Goal: Task Accomplishment & Management: Manage account settings

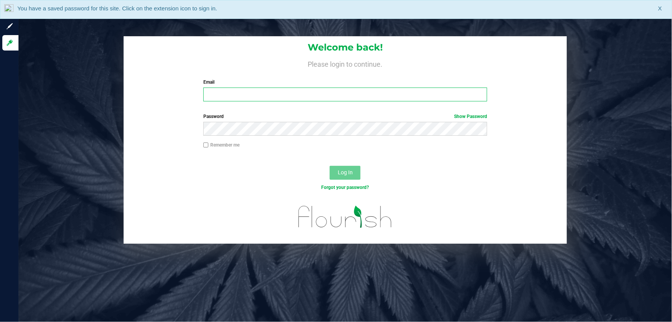
click at [264, 97] on input "Email" at bounding box center [345, 94] width 284 height 14
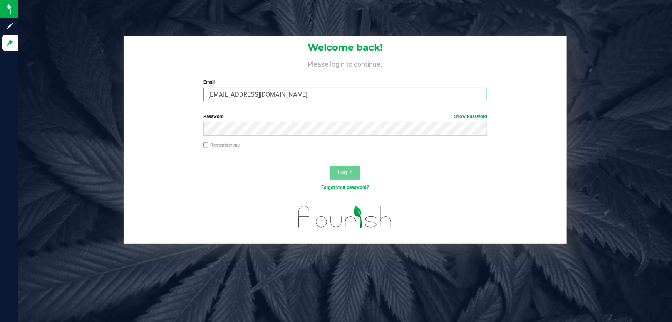
type input "abalfour@liveparallel.com"
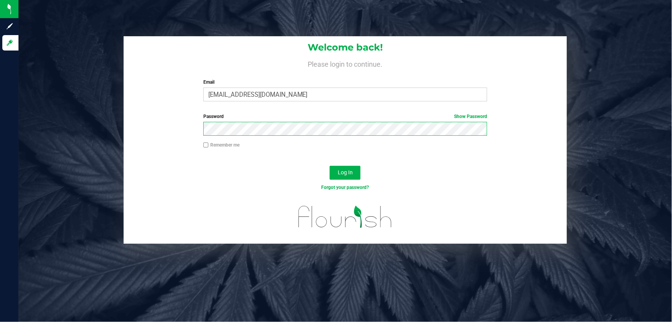
click at [330, 166] on button "Log In" at bounding box center [345, 173] width 31 height 14
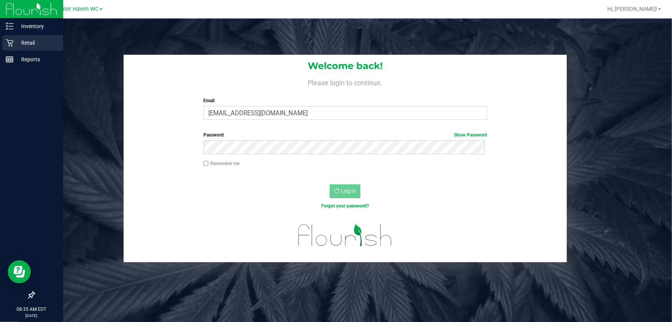
click at [22, 40] on p "Retail" at bounding box center [36, 42] width 46 height 9
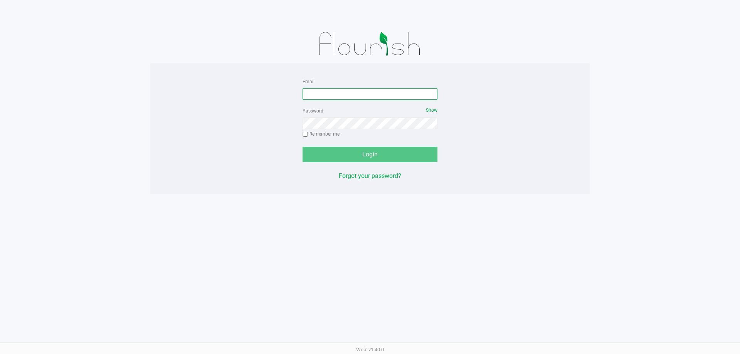
click at [356, 95] on input "Email" at bounding box center [369, 94] width 135 height 12
type input "[EMAIL_ADDRESS][DOMAIN_NAME]"
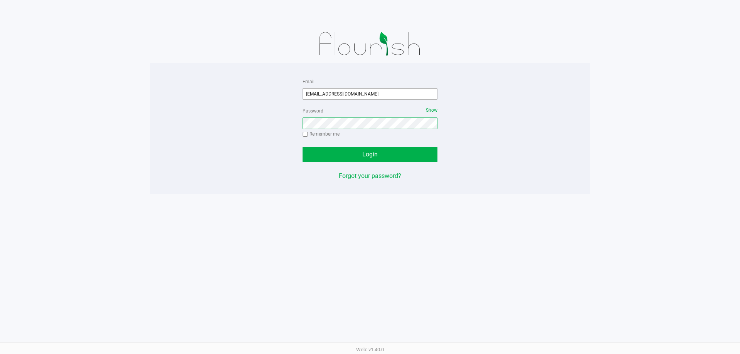
click at [302, 147] on button "Login" at bounding box center [369, 154] width 135 height 15
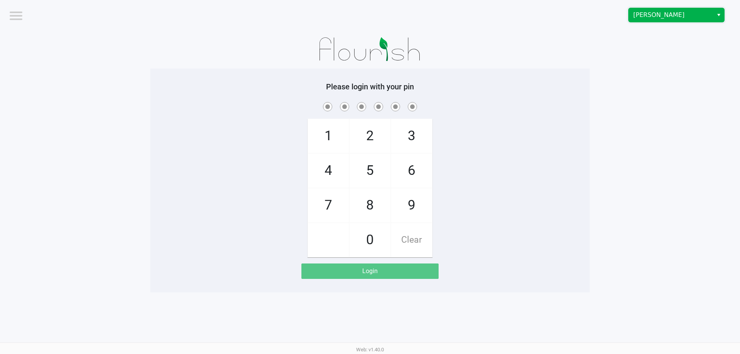
click at [663, 15] on span "[PERSON_NAME]" at bounding box center [670, 14] width 75 height 9
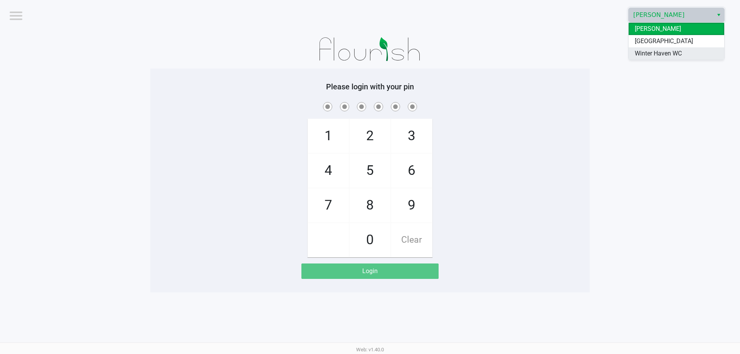
click at [655, 50] on span "Winter Haven WC" at bounding box center [657, 53] width 47 height 9
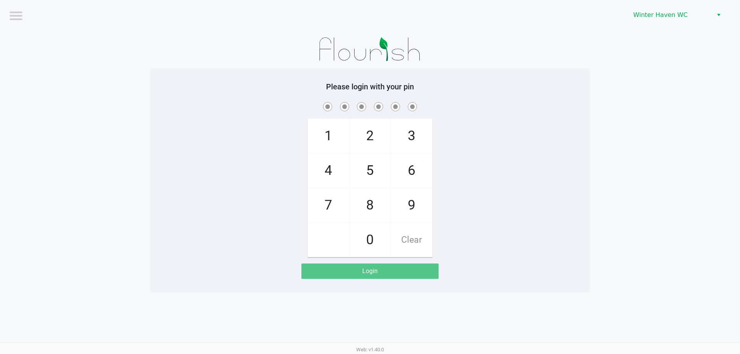
click at [586, 127] on div "1 4 7 2 5 8 0 3 6 9 Clear" at bounding box center [369, 179] width 439 height 157
click at [516, 170] on div "1 4 7 2 5 8 0 3 6 9 Clear" at bounding box center [369, 179] width 439 height 157
checkbox input "true"
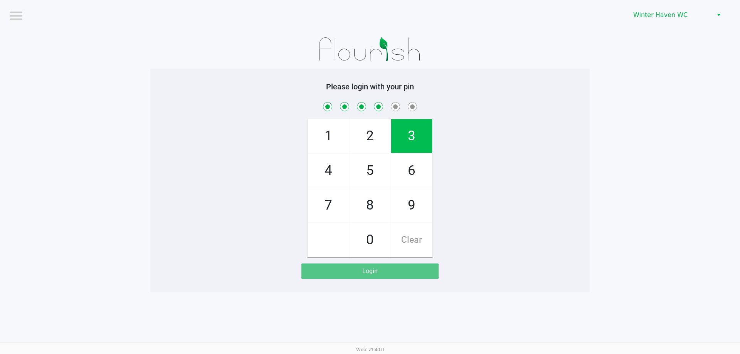
checkbox input "true"
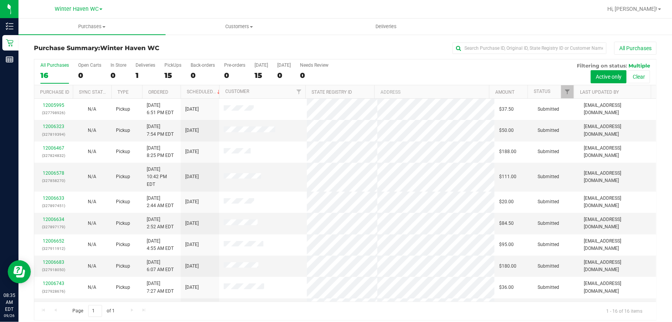
drag, startPoint x: 643, startPoint y: 0, endPoint x: 489, endPoint y: 69, distance: 169.0
click at [498, 74] on div "All Purchases 16 Open Carts 0 In Store 0 Deliveries 1 PickUps 15 Back-orders 0 …" at bounding box center [345, 72] width 622 height 26
click at [171, 78] on div "15" at bounding box center [172, 75] width 17 height 9
click at [0, 0] on input "PickUps 15" at bounding box center [0, 0] width 0 height 0
click at [165, 91] on link "Ordered" at bounding box center [158, 91] width 20 height 5
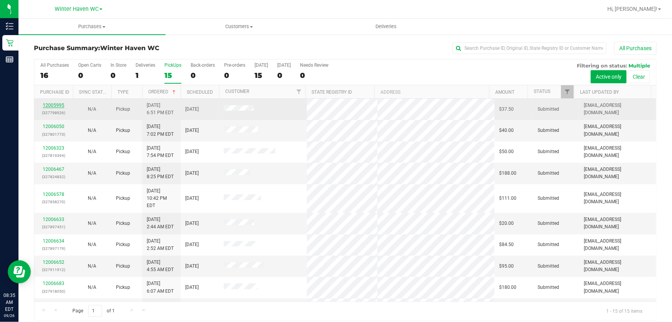
click at [50, 104] on link "12005995" at bounding box center [54, 104] width 22 height 5
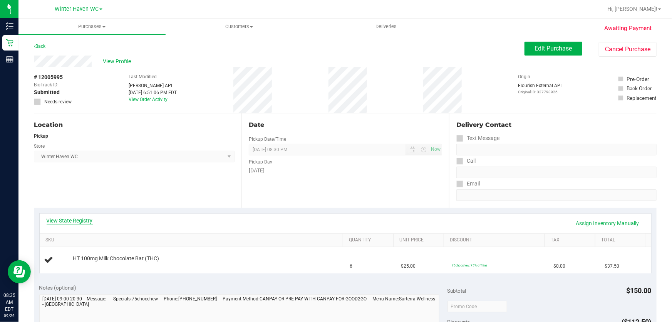
click at [73, 220] on link "View State Registry" at bounding box center [70, 220] width 46 height 8
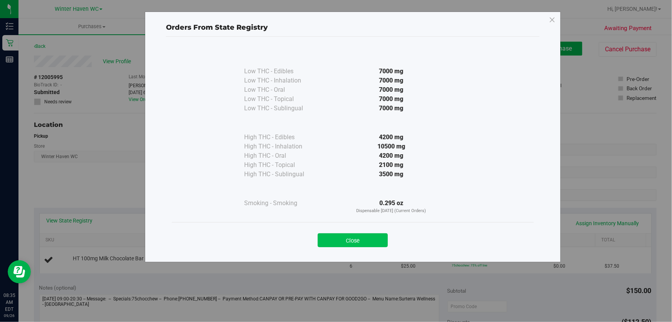
click at [359, 241] on button "Close" at bounding box center [353, 240] width 70 height 14
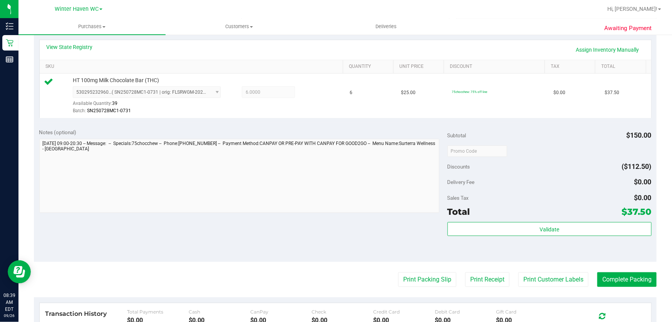
scroll to position [210, 0]
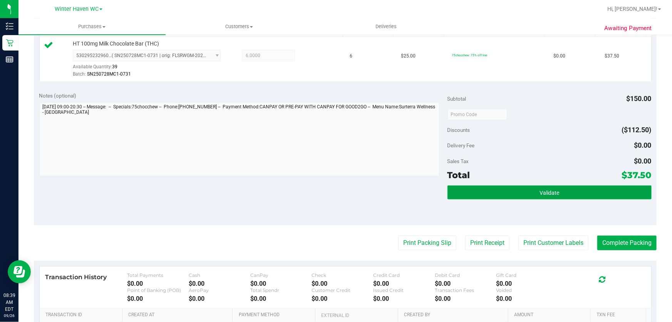
click at [548, 192] on span "Validate" at bounding box center [550, 193] width 20 height 6
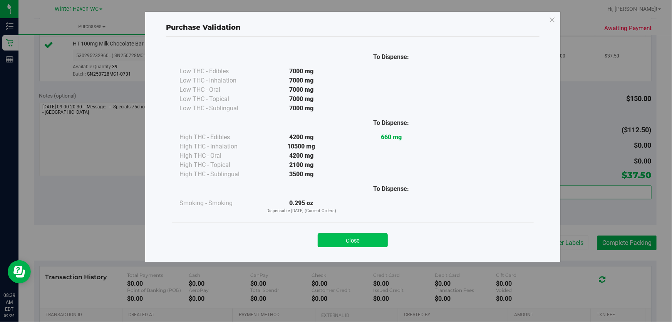
click at [364, 233] on button "Close" at bounding box center [353, 240] width 70 height 14
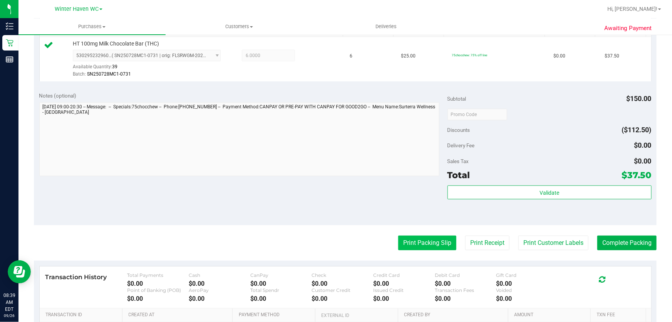
click at [423, 248] on button "Print Packing Slip" at bounding box center [427, 242] width 58 height 15
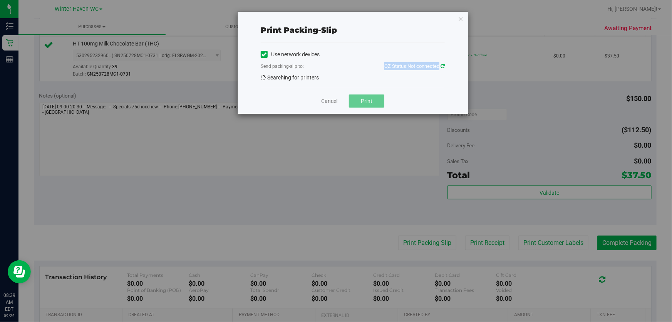
click at [445, 64] on div "Print packing-slip Use network devices Send packing-slip to: QZ Status: Not con…" at bounding box center [353, 63] width 230 height 102
click at [442, 66] on icon at bounding box center [443, 66] width 4 height 5
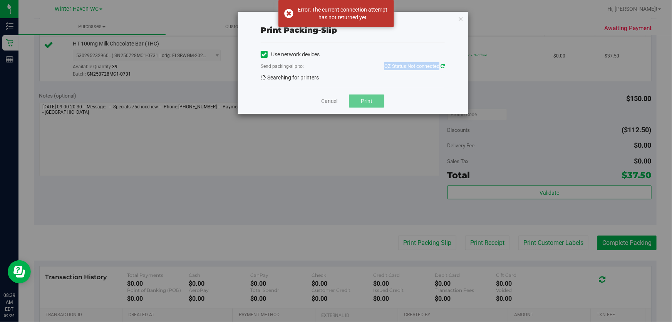
click at [442, 66] on icon at bounding box center [443, 66] width 6 height 6
click at [442, 66] on icon at bounding box center [442, 66] width 5 height 6
click at [442, 66] on icon at bounding box center [443, 66] width 4 height 5
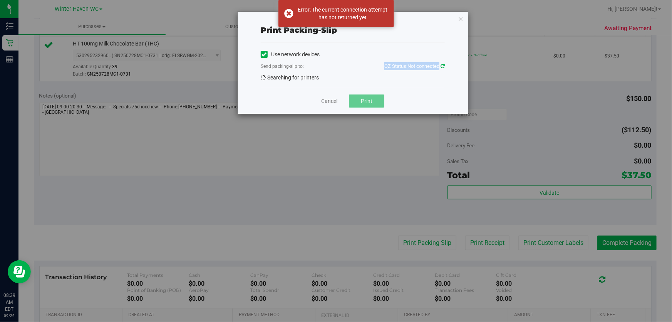
click at [442, 66] on icon at bounding box center [442, 65] width 5 height 5
click at [442, 66] on icon at bounding box center [443, 66] width 4 height 5
click at [264, 54] on icon at bounding box center [264, 54] width 5 height 0
click at [0, 0] on input "Use network devices" at bounding box center [0, 0] width 0 height 0
click at [443, 64] on icon at bounding box center [443, 66] width 4 height 5
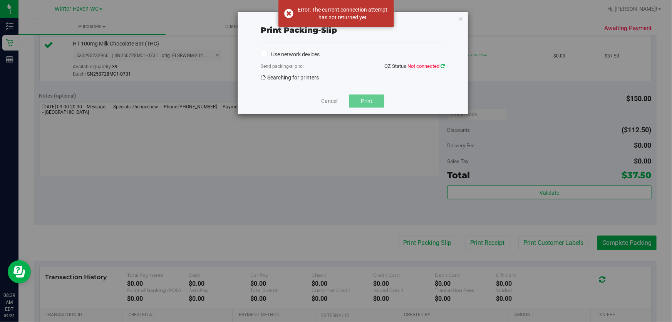
click at [443, 64] on icon at bounding box center [443, 66] width 4 height 5
click at [443, 64] on icon at bounding box center [443, 66] width 6 height 7
click at [443, 64] on icon at bounding box center [442, 66] width 5 height 6
click at [443, 64] on icon at bounding box center [443, 66] width 4 height 5
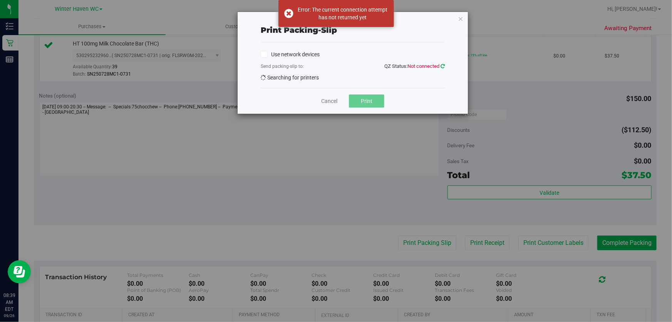
click at [443, 64] on icon at bounding box center [443, 66] width 4 height 5
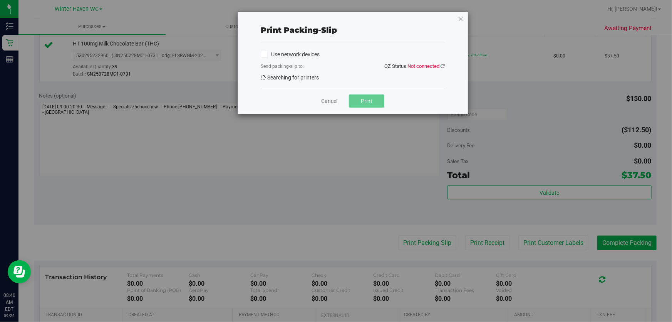
click at [463, 16] on icon "button" at bounding box center [460, 18] width 5 height 9
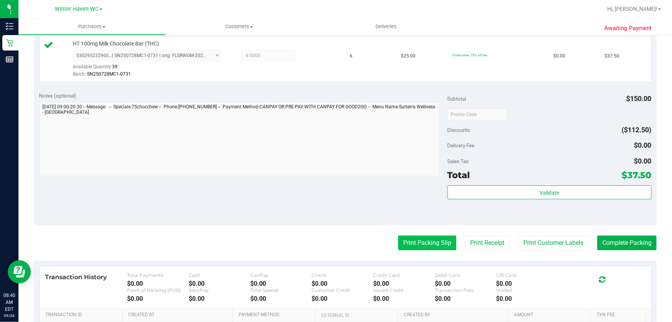
click at [412, 243] on button "Print Packing Slip" at bounding box center [427, 242] width 58 height 15
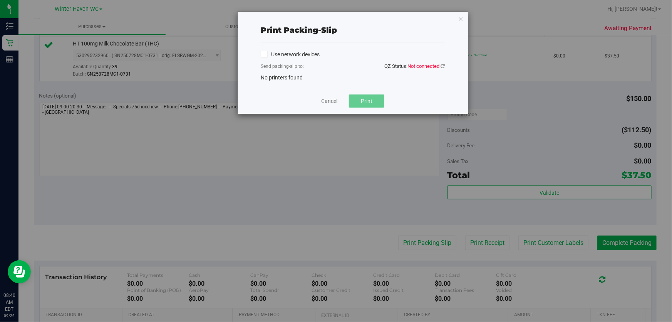
click at [266, 54] on icon at bounding box center [264, 54] width 5 height 0
click at [0, 0] on input "Use network devices" at bounding box center [0, 0] width 0 height 0
click at [443, 67] on icon at bounding box center [443, 66] width 4 height 5
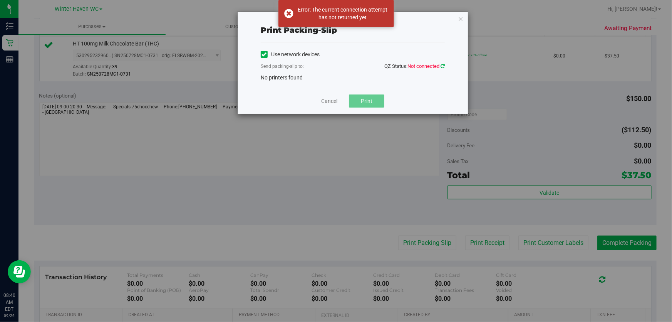
click at [443, 67] on icon at bounding box center [443, 66] width 4 height 5
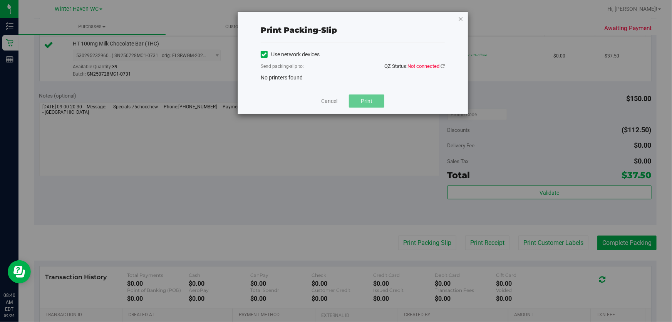
click at [460, 16] on icon "button" at bounding box center [460, 18] width 5 height 9
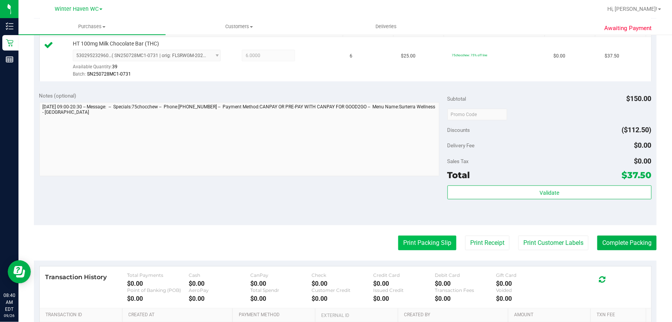
click at [430, 238] on button "Print Packing Slip" at bounding box center [427, 242] width 58 height 15
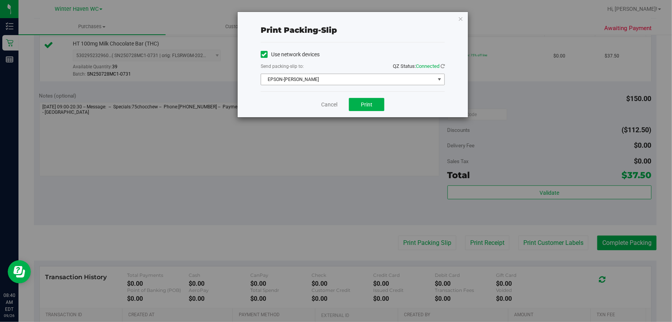
click at [351, 79] on span "EPSON-[PERSON_NAME]" at bounding box center [348, 79] width 174 height 11
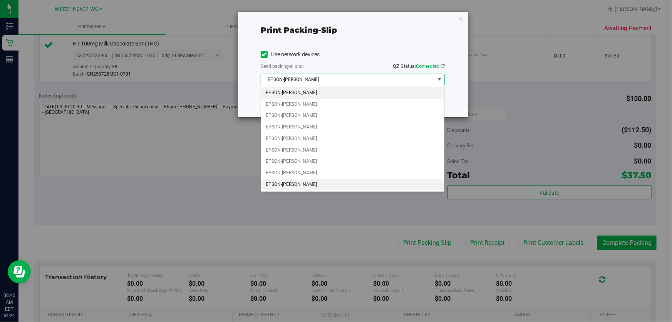
click at [317, 185] on li "EPSON-[PERSON_NAME]" at bounding box center [352, 185] width 183 height 12
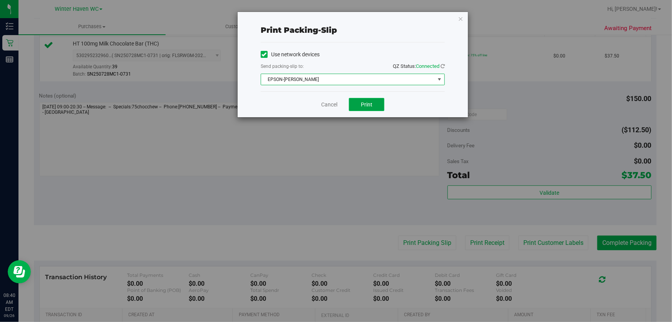
click at [366, 102] on span "Print" at bounding box center [367, 104] width 12 height 6
click at [337, 106] on link "Cancel" at bounding box center [329, 105] width 16 height 8
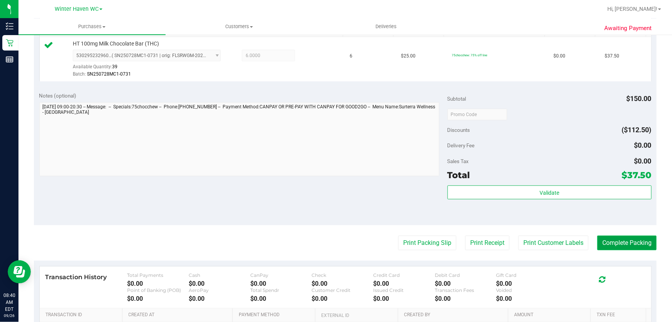
click at [630, 243] on button "Complete Packing" at bounding box center [626, 242] width 59 height 15
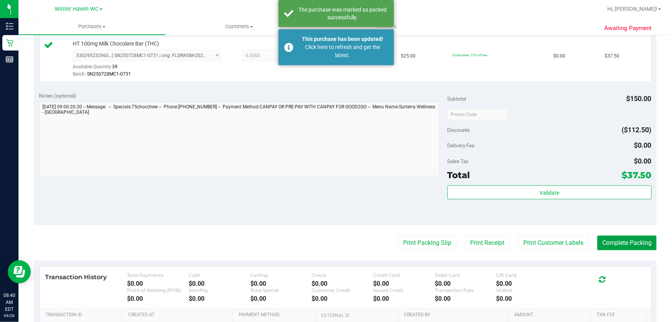
click at [630, 243] on button "Complete Packing" at bounding box center [626, 242] width 59 height 15
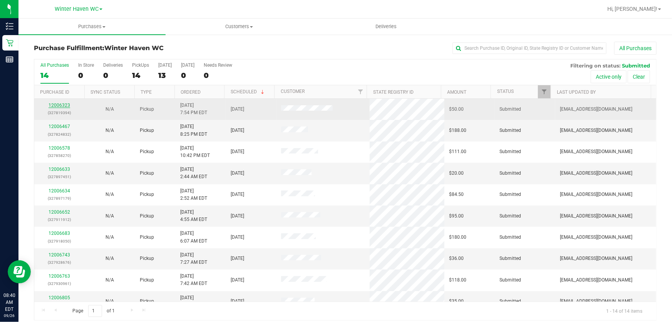
click at [58, 106] on link "12006323" at bounding box center [60, 104] width 22 height 5
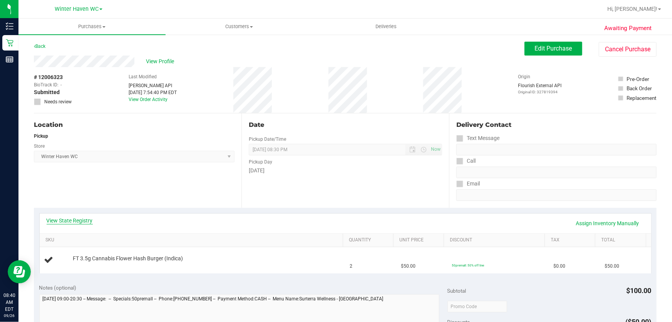
click at [80, 220] on link "View State Registry" at bounding box center [70, 220] width 46 height 8
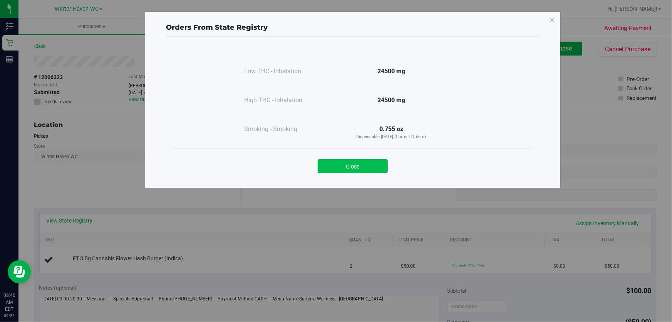
click at [346, 170] on button "Close" at bounding box center [353, 166] width 70 height 14
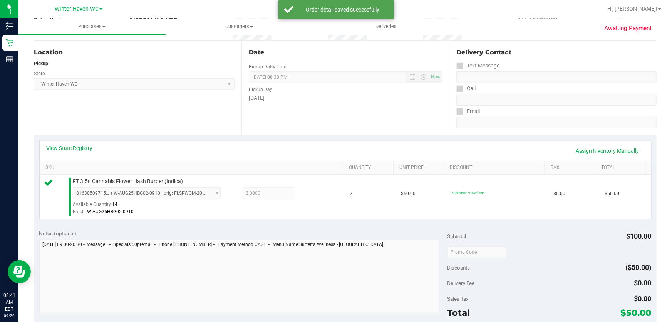
scroll to position [160, 0]
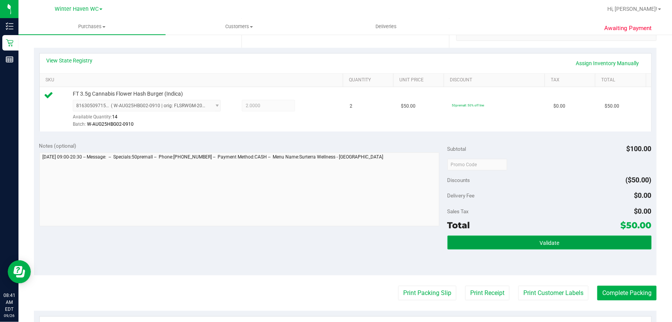
click at [572, 240] on button "Validate" at bounding box center [550, 242] width 204 height 14
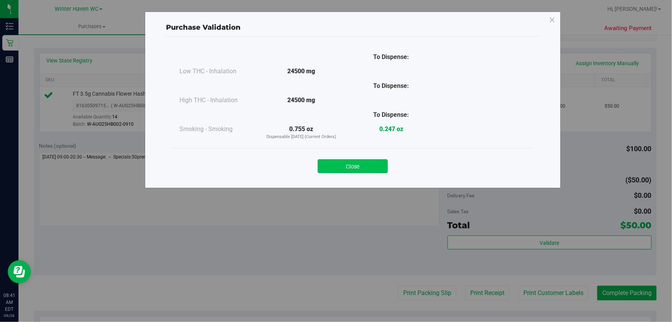
click at [363, 166] on button "Close" at bounding box center [353, 166] width 70 height 14
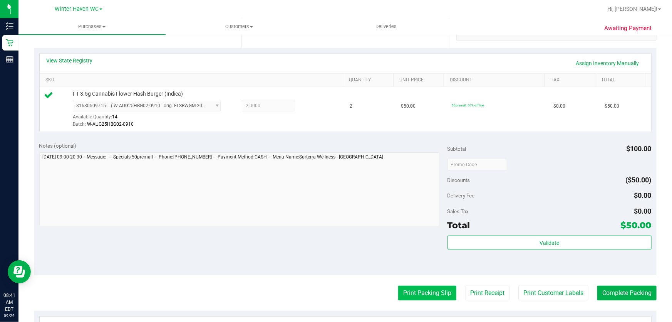
click at [420, 297] on button "Print Packing Slip" at bounding box center [427, 292] width 58 height 15
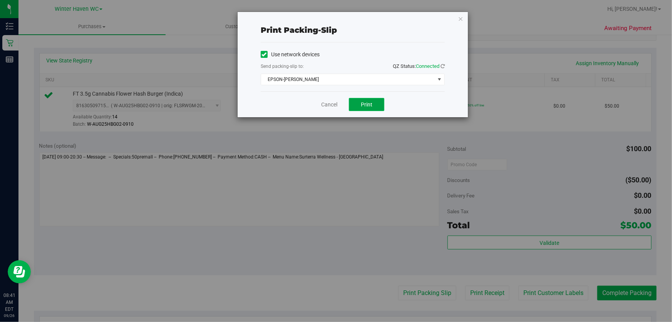
click at [370, 105] on span "Print" at bounding box center [367, 104] width 12 height 6
click at [327, 105] on link "Cancel" at bounding box center [329, 105] width 16 height 8
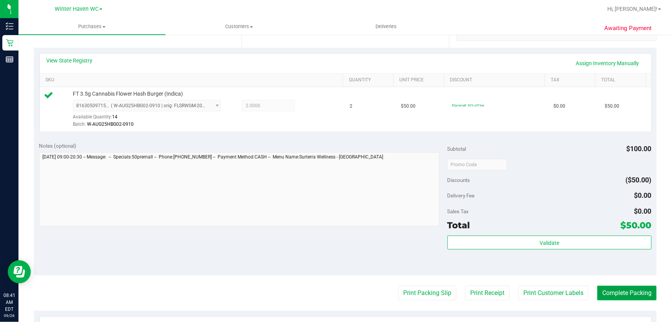
click at [640, 289] on button "Complete Packing" at bounding box center [626, 292] width 59 height 15
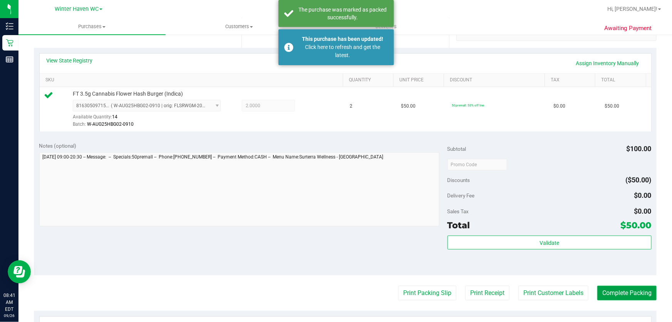
click at [619, 291] on button "Complete Packing" at bounding box center [626, 292] width 59 height 15
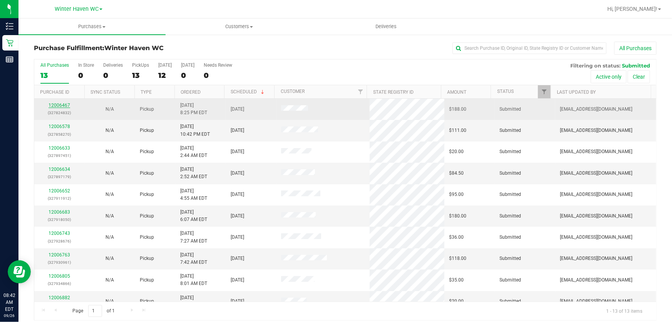
click at [60, 107] on link "12006467" at bounding box center [60, 104] width 22 height 5
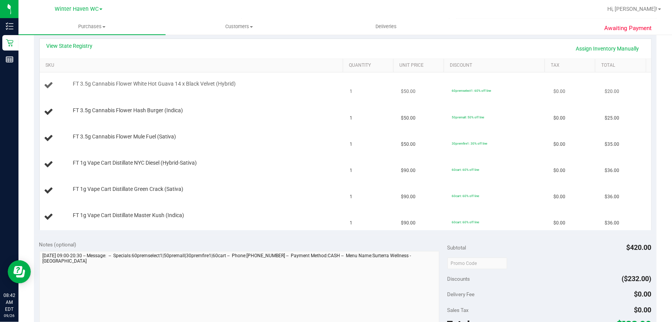
scroll to position [175, 0]
click at [88, 45] on link "View State Registry" at bounding box center [70, 46] width 46 height 8
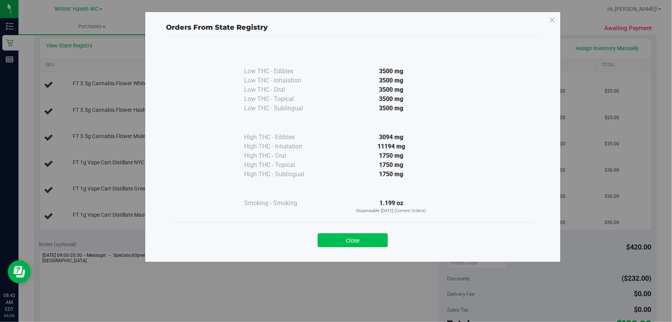
click at [346, 237] on button "Close" at bounding box center [353, 240] width 70 height 14
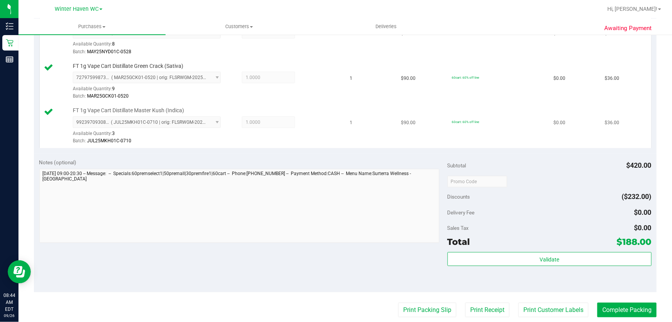
scroll to position [455, 0]
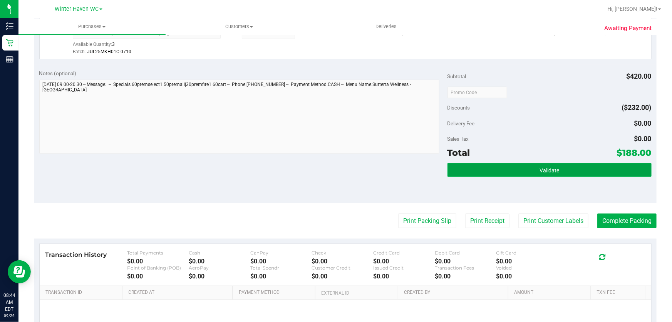
click at [526, 165] on button "Validate" at bounding box center [550, 170] width 204 height 14
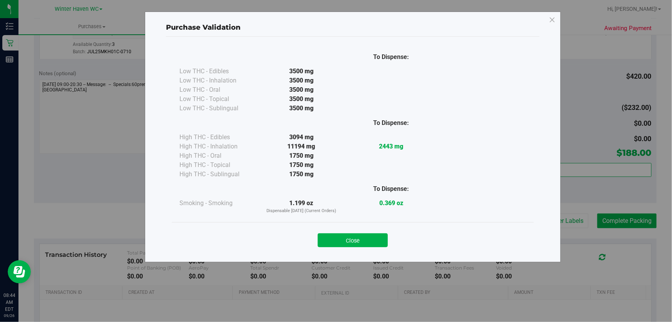
drag, startPoint x: 367, startPoint y: 237, endPoint x: 374, endPoint y: 232, distance: 7.8
click at [367, 237] on button "Close" at bounding box center [353, 240] width 70 height 14
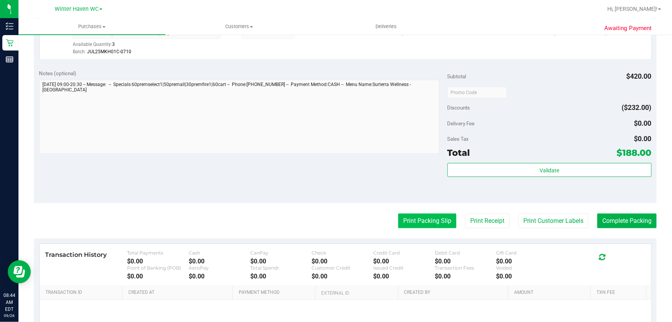
click at [416, 215] on button "Print Packing Slip" at bounding box center [427, 220] width 58 height 15
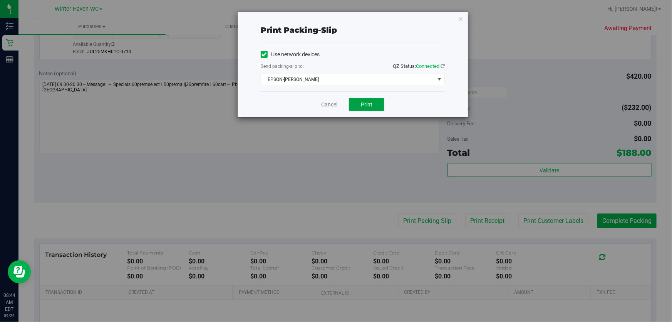
click at [366, 106] on span "Print" at bounding box center [367, 104] width 12 height 6
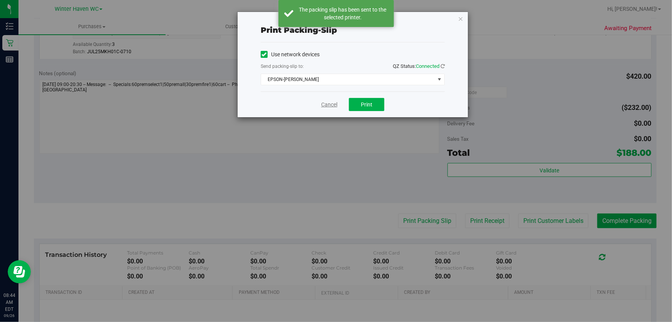
click at [330, 105] on link "Cancel" at bounding box center [329, 105] width 16 height 8
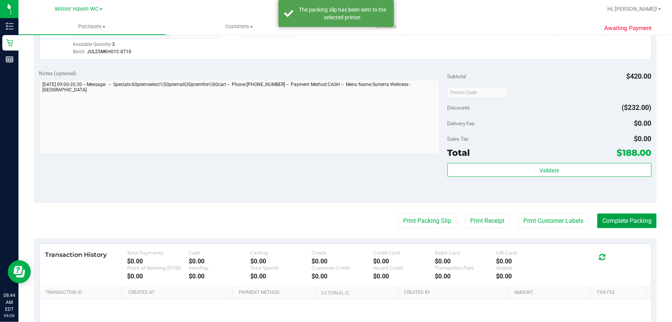
click at [637, 222] on button "Complete Packing" at bounding box center [626, 220] width 59 height 15
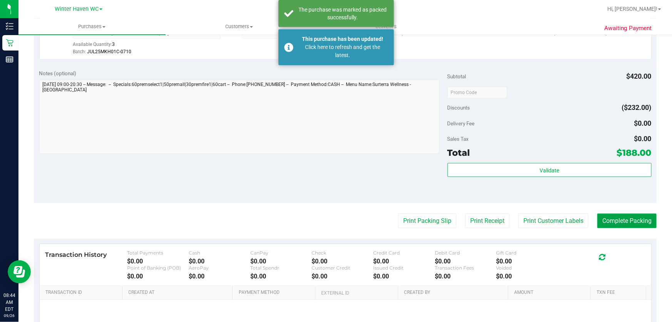
click at [637, 222] on button "Complete Packing" at bounding box center [626, 220] width 59 height 15
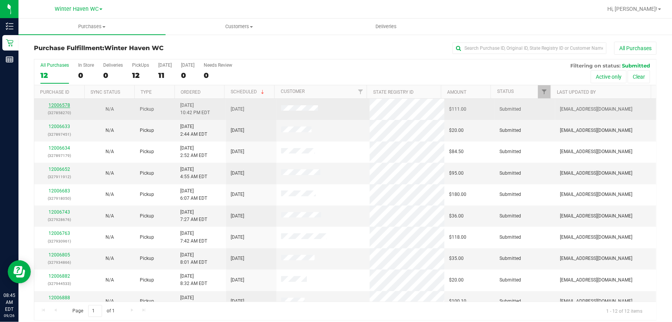
click at [63, 105] on link "12006578" at bounding box center [60, 104] width 22 height 5
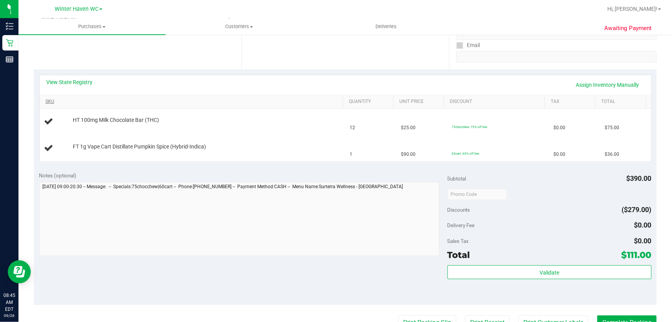
scroll to position [140, 0]
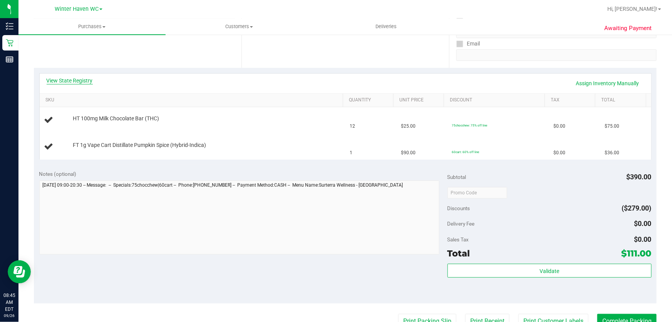
click at [78, 81] on link "View State Registry" at bounding box center [70, 81] width 46 height 8
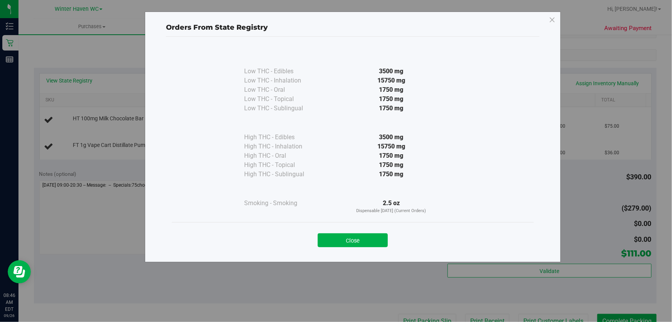
click at [380, 240] on button "Close" at bounding box center [353, 240] width 70 height 14
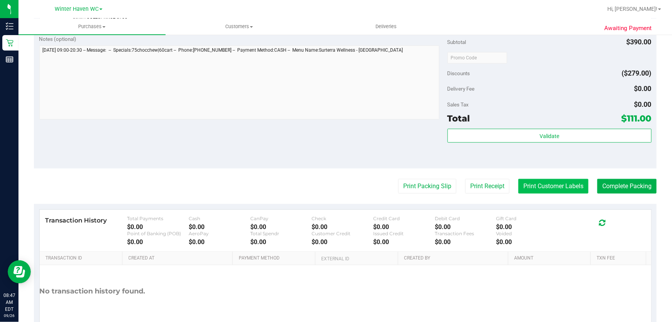
scroll to position [315, 0]
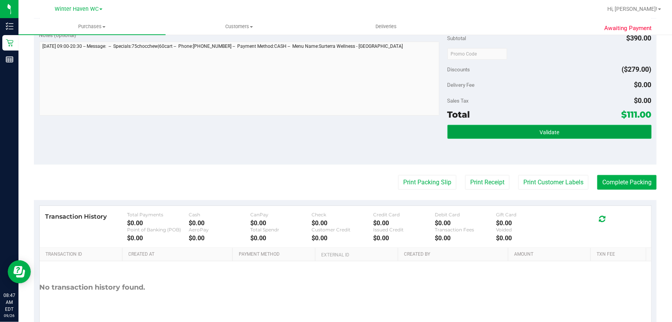
click at [585, 131] on button "Validate" at bounding box center [550, 132] width 204 height 14
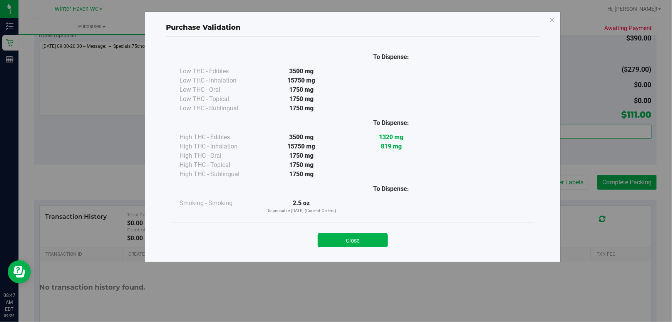
drag, startPoint x: 365, startPoint y: 237, endPoint x: 381, endPoint y: 222, distance: 21.6
click at [368, 233] on button "Close" at bounding box center [353, 240] width 70 height 14
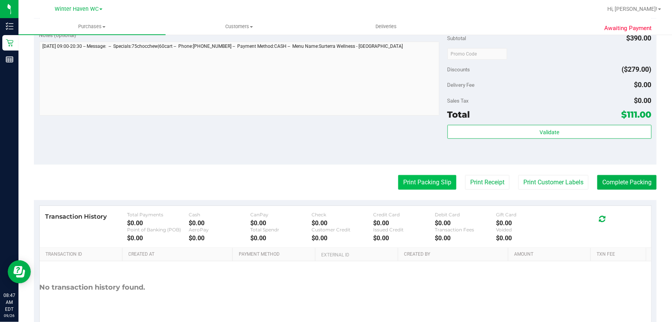
click at [422, 178] on button "Print Packing Slip" at bounding box center [427, 182] width 58 height 15
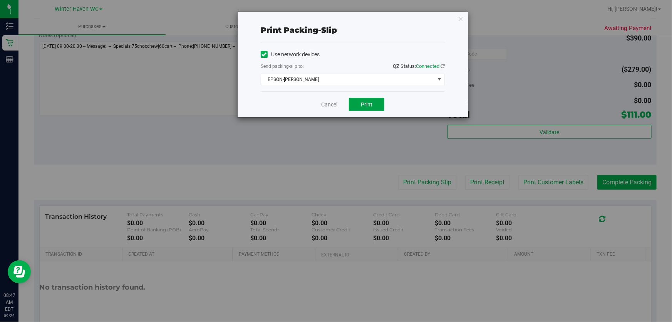
click at [374, 100] on button "Print" at bounding box center [366, 104] width 35 height 13
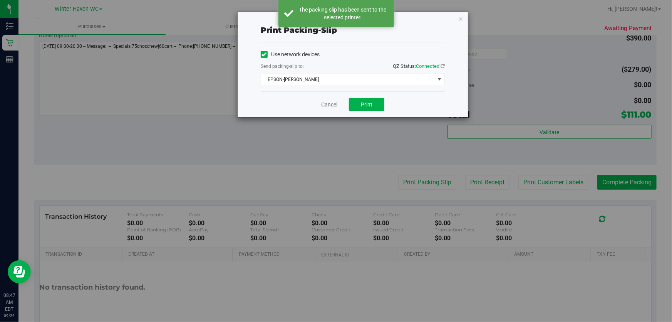
click at [329, 104] on link "Cancel" at bounding box center [329, 105] width 16 height 8
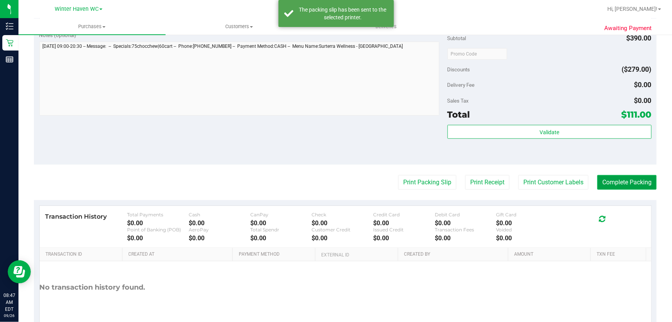
click at [607, 177] on button "Complete Packing" at bounding box center [626, 182] width 59 height 15
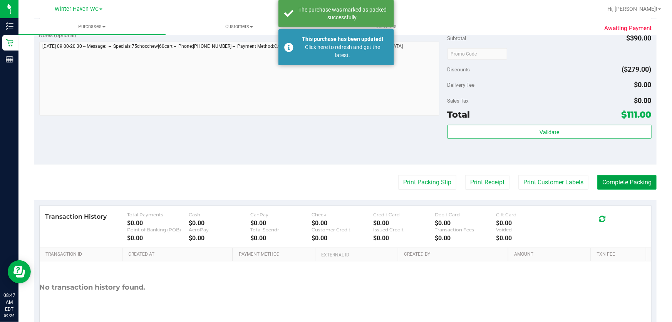
click at [605, 177] on button "Complete Packing" at bounding box center [626, 182] width 59 height 15
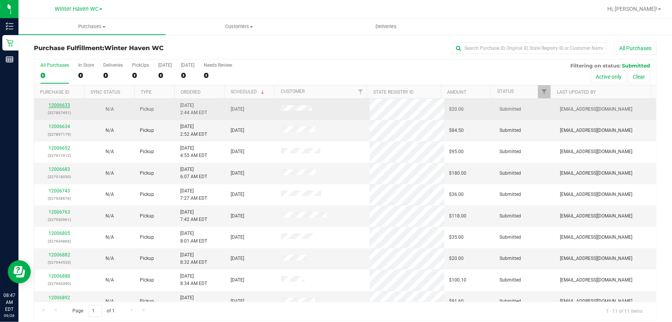
click at [63, 105] on link "12006633" at bounding box center [60, 104] width 22 height 5
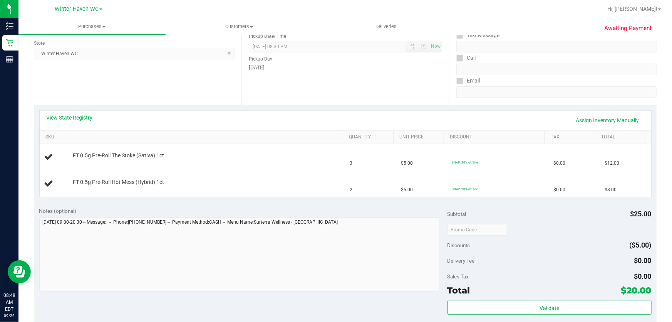
scroll to position [140, 0]
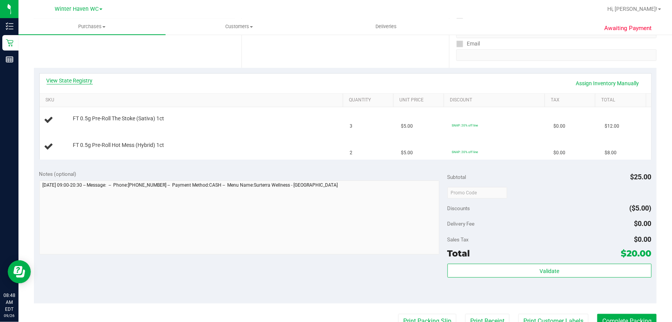
click at [88, 77] on link "View State Registry" at bounding box center [70, 81] width 46 height 8
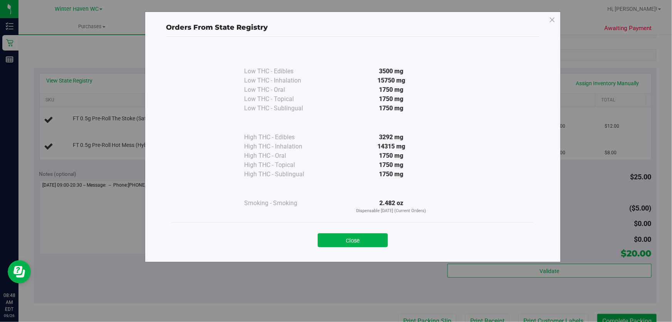
drag, startPoint x: 371, startPoint y: 233, endPoint x: 358, endPoint y: 233, distance: 13.1
click at [369, 233] on button "Close" at bounding box center [353, 240] width 70 height 14
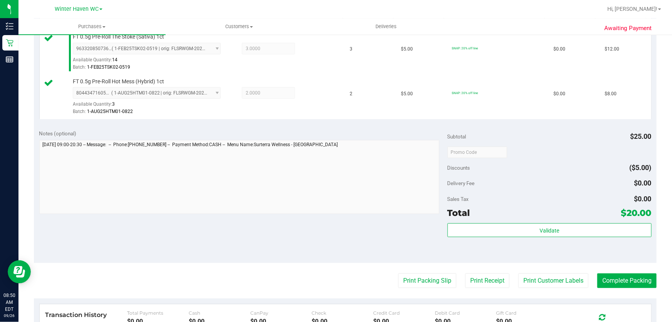
scroll to position [243, 0]
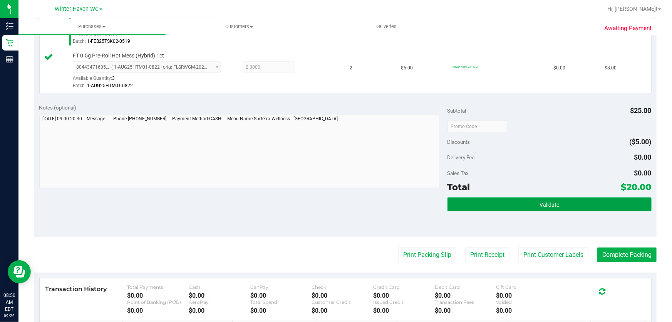
click at [579, 205] on button "Validate" at bounding box center [550, 204] width 204 height 14
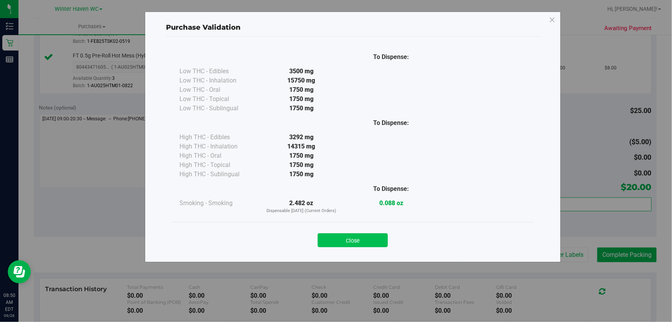
click at [362, 236] on button "Close" at bounding box center [353, 240] width 70 height 14
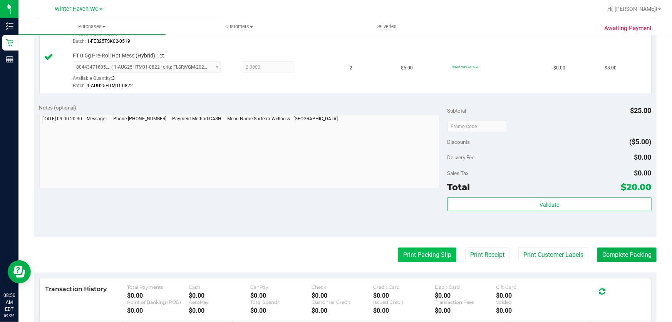
click at [420, 251] on button "Print Packing Slip" at bounding box center [427, 254] width 58 height 15
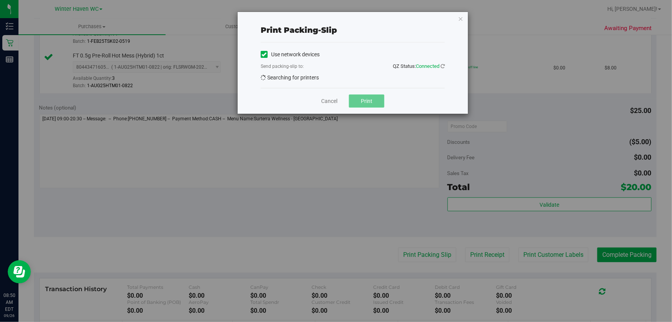
click at [371, 99] on button "Print" at bounding box center [366, 100] width 35 height 13
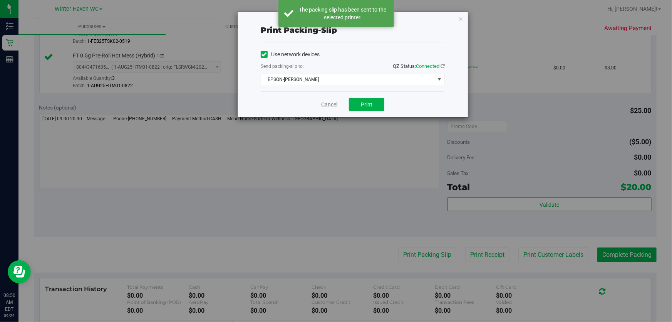
click at [326, 101] on link "Cancel" at bounding box center [329, 105] width 16 height 8
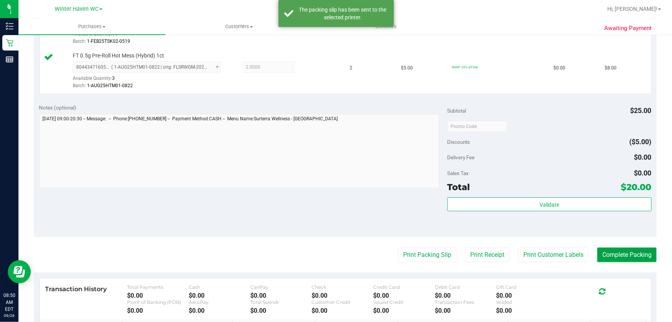
click at [631, 250] on button "Complete Packing" at bounding box center [626, 254] width 59 height 15
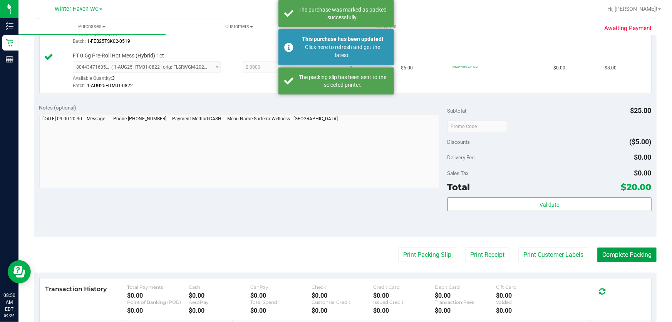
click at [634, 250] on button "Complete Packing" at bounding box center [626, 254] width 59 height 15
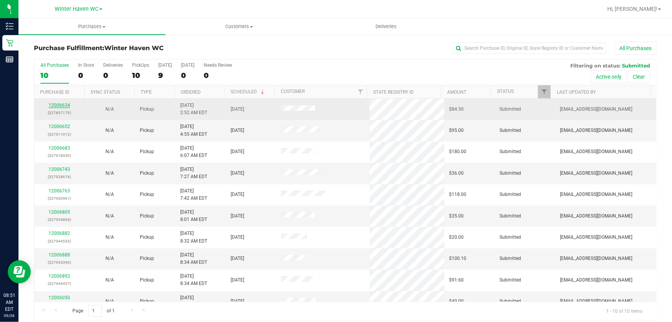
click at [65, 104] on link "12006634" at bounding box center [60, 104] width 22 height 5
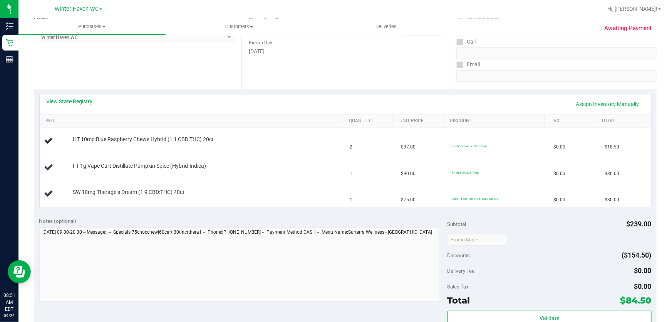
scroll to position [115, 0]
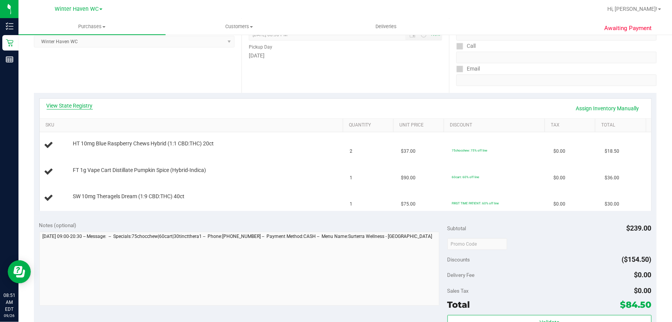
click at [80, 107] on link "View State Registry" at bounding box center [70, 106] width 46 height 8
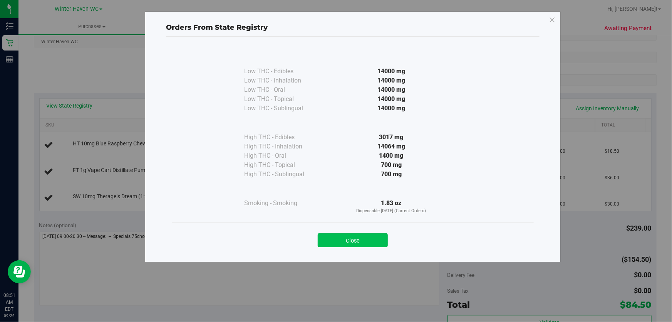
click at [372, 240] on button "Close" at bounding box center [353, 240] width 70 height 14
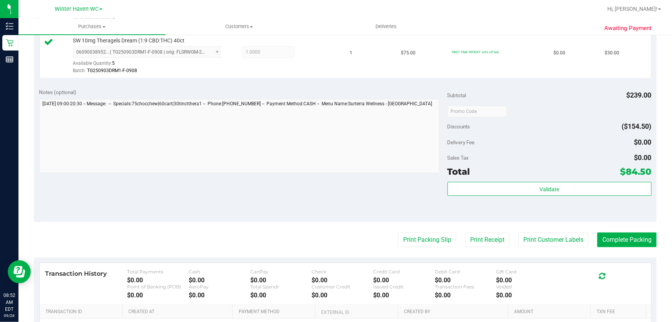
scroll to position [305, 0]
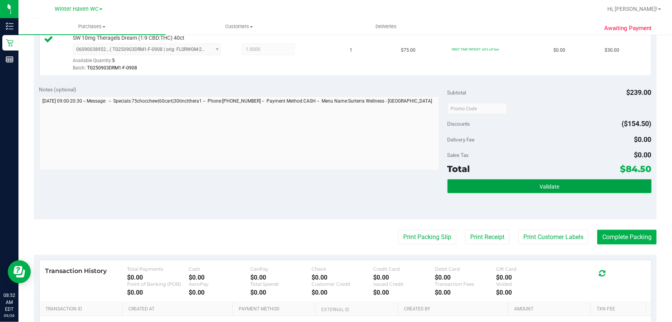
click at [580, 187] on button "Validate" at bounding box center [550, 186] width 204 height 14
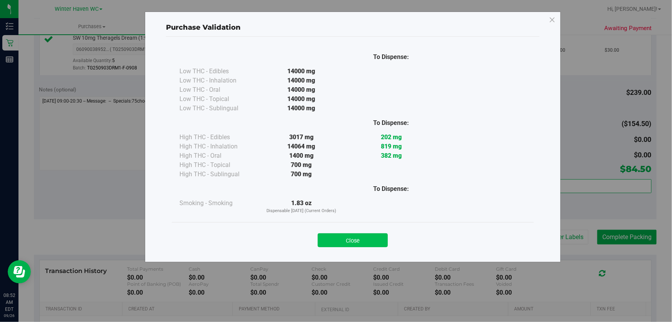
click at [358, 238] on button "Close" at bounding box center [353, 240] width 70 height 14
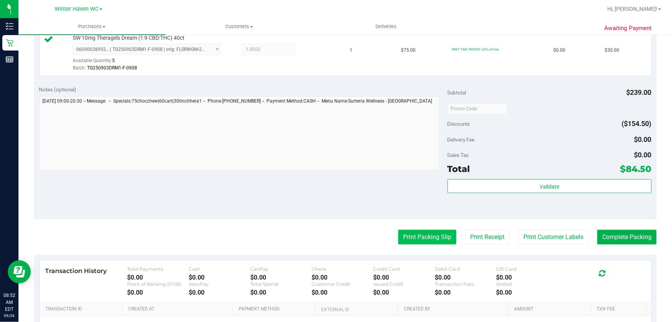
click at [412, 242] on button "Print Packing Slip" at bounding box center [427, 237] width 58 height 15
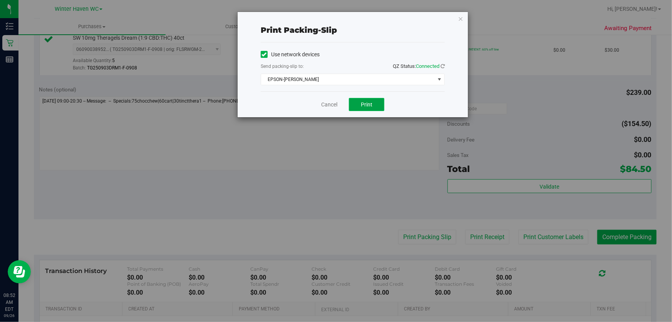
click at [372, 105] on span "Print" at bounding box center [367, 104] width 12 height 6
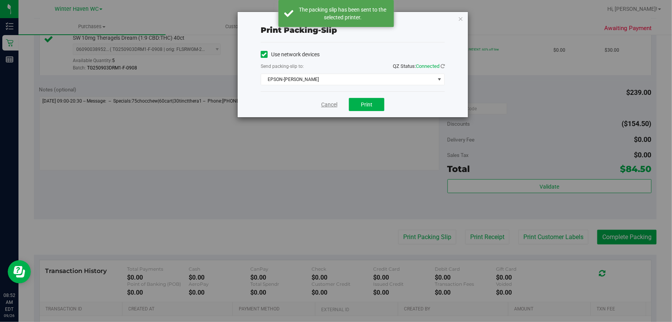
click at [331, 106] on link "Cancel" at bounding box center [329, 105] width 16 height 8
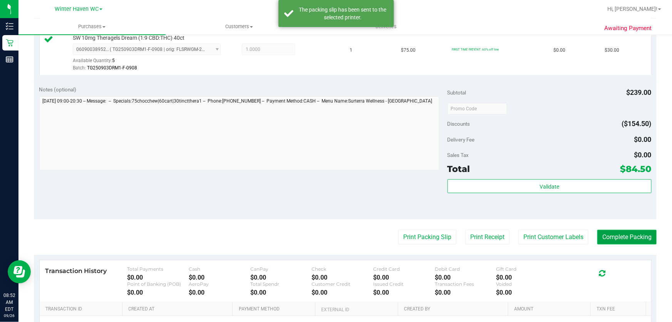
click at [624, 235] on button "Complete Packing" at bounding box center [626, 237] width 59 height 15
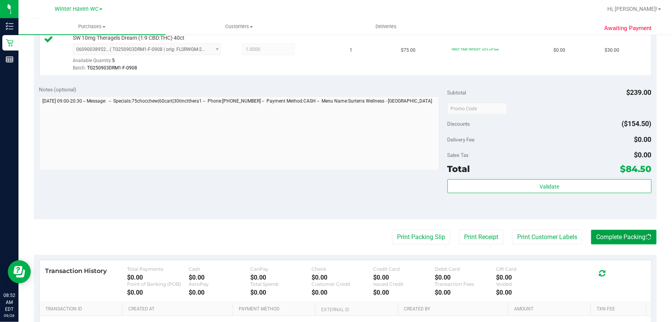
click at [624, 235] on button "Complete Packing" at bounding box center [623, 237] width 65 height 15
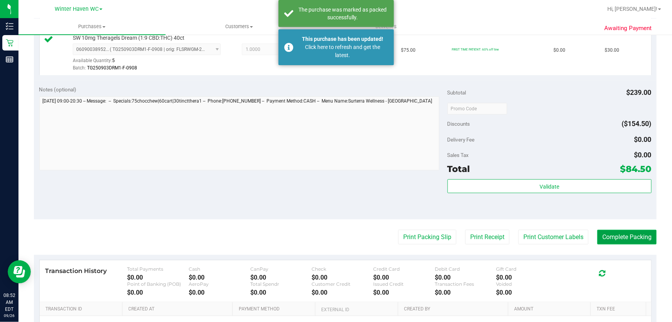
click at [624, 235] on button "Complete Packing" at bounding box center [626, 237] width 59 height 15
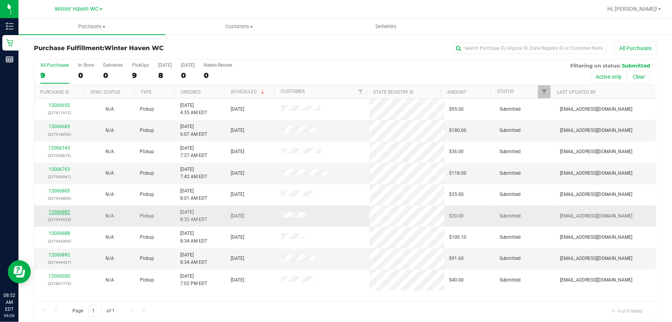
click at [55, 211] on link "12006882" at bounding box center [60, 211] width 22 height 5
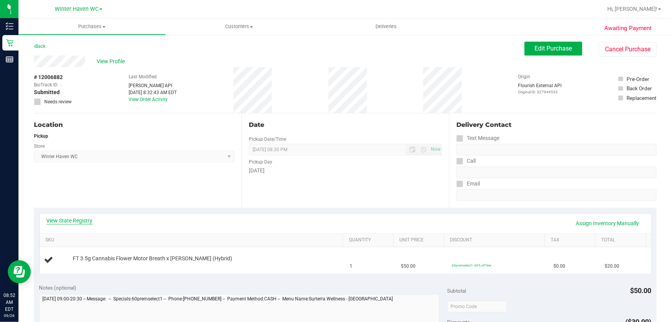
click at [72, 218] on link "View State Registry" at bounding box center [70, 220] width 46 height 8
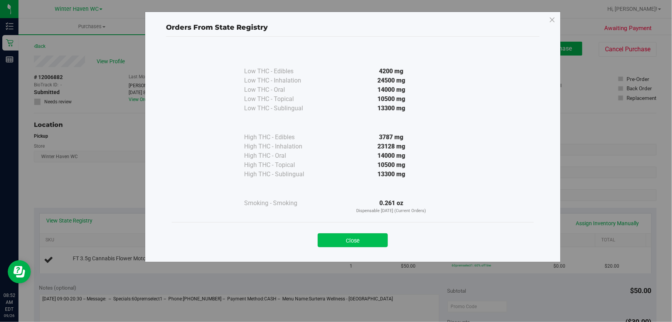
click at [376, 235] on button "Close" at bounding box center [353, 240] width 70 height 14
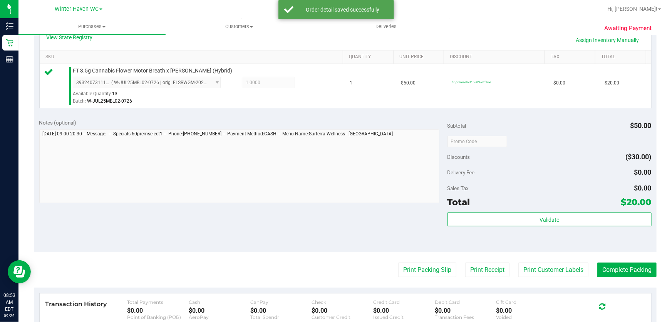
scroll to position [182, 0]
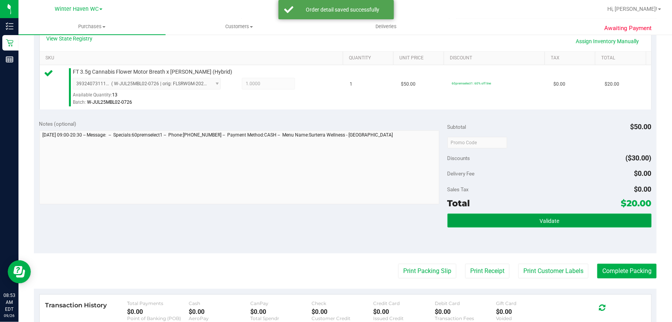
click at [578, 221] on button "Validate" at bounding box center [550, 220] width 204 height 14
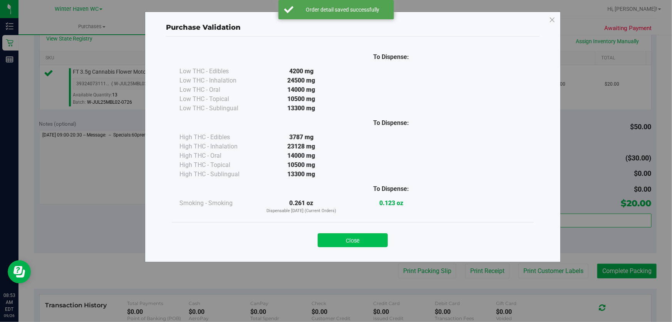
click at [356, 238] on button "Close" at bounding box center [353, 240] width 70 height 14
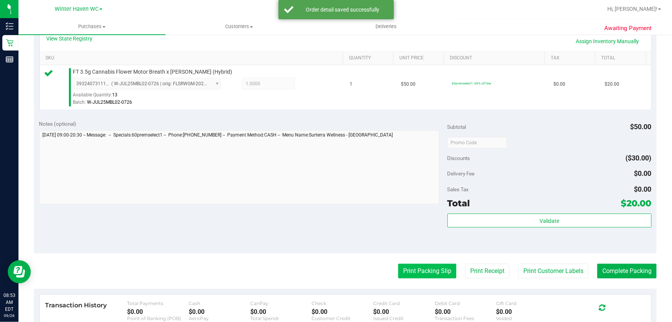
click at [420, 268] on button "Print Packing Slip" at bounding box center [427, 270] width 58 height 15
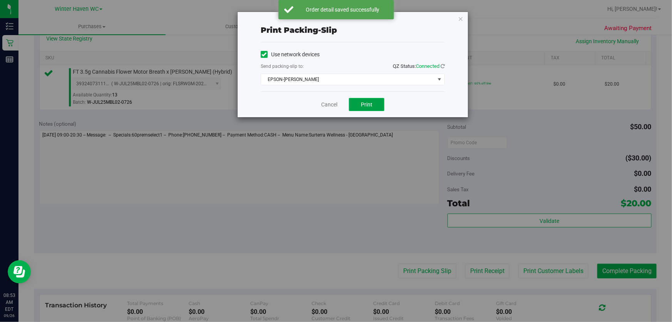
click at [369, 104] on span "Print" at bounding box center [367, 104] width 12 height 6
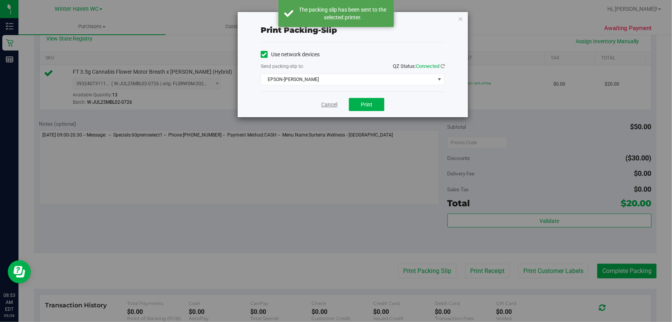
click at [328, 102] on link "Cancel" at bounding box center [329, 105] width 16 height 8
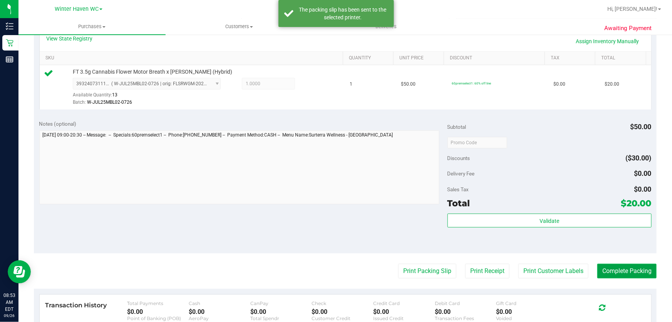
click at [626, 269] on button "Complete Packing" at bounding box center [626, 270] width 59 height 15
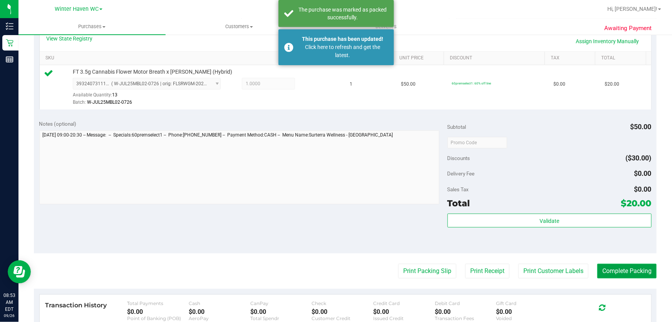
click at [634, 275] on button "Complete Packing" at bounding box center [626, 270] width 59 height 15
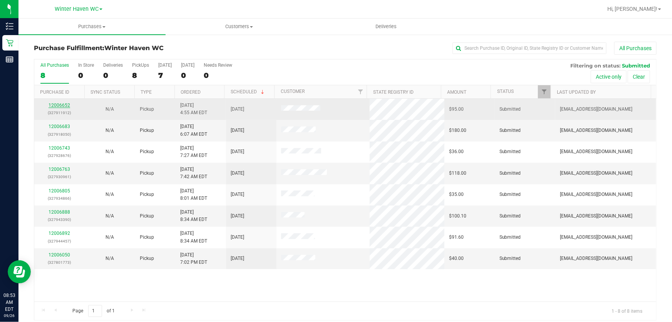
click at [62, 104] on link "12006652" at bounding box center [60, 104] width 22 height 5
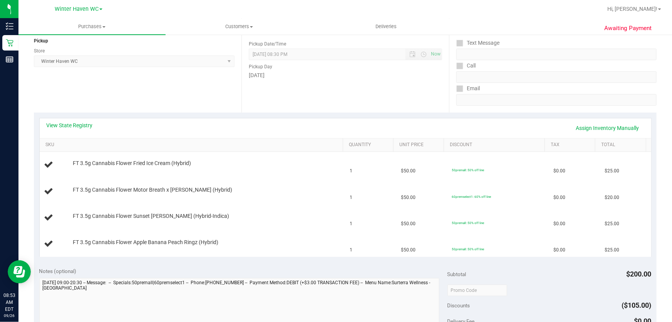
scroll to position [96, 0]
click at [77, 123] on link "View State Registry" at bounding box center [70, 125] width 46 height 8
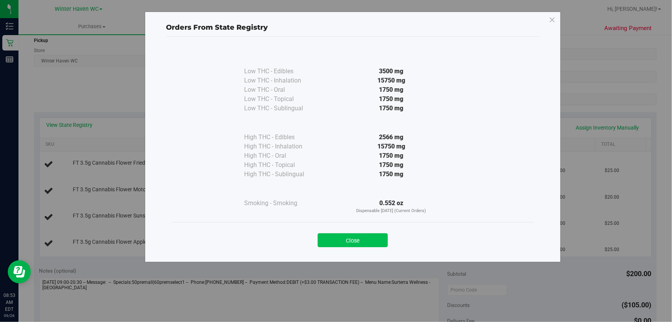
click at [364, 238] on button "Close" at bounding box center [353, 240] width 70 height 14
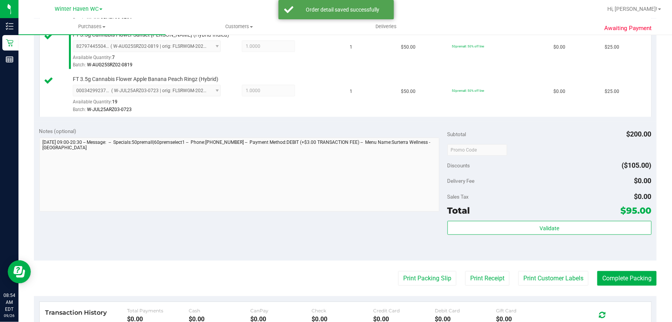
scroll to position [354, 0]
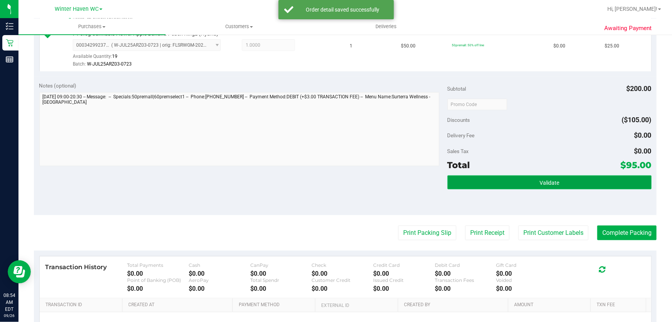
click at [563, 187] on button "Validate" at bounding box center [550, 182] width 204 height 14
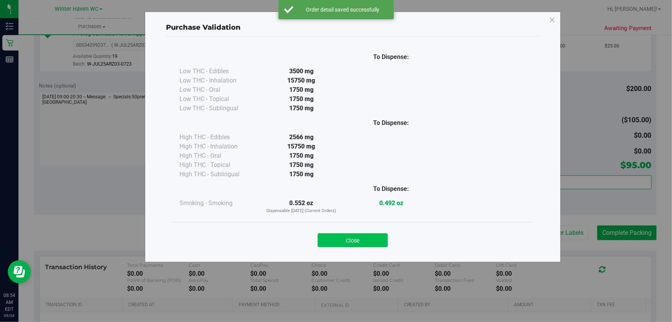
click at [351, 243] on button "Close" at bounding box center [353, 240] width 70 height 14
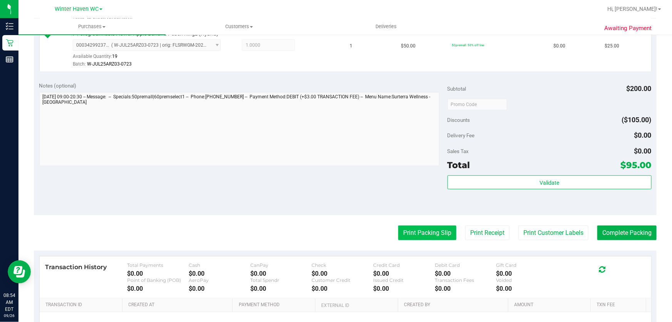
click at [432, 231] on button "Print Packing Slip" at bounding box center [427, 232] width 58 height 15
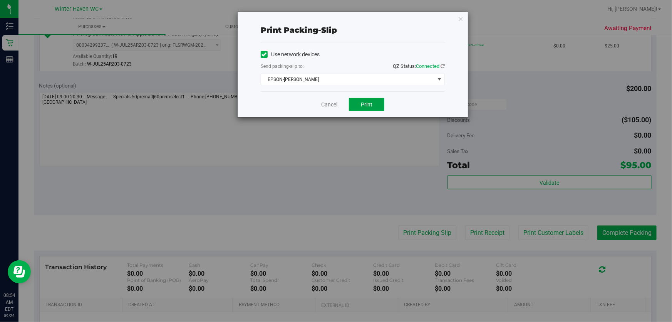
click at [373, 102] on button "Print" at bounding box center [366, 104] width 35 height 13
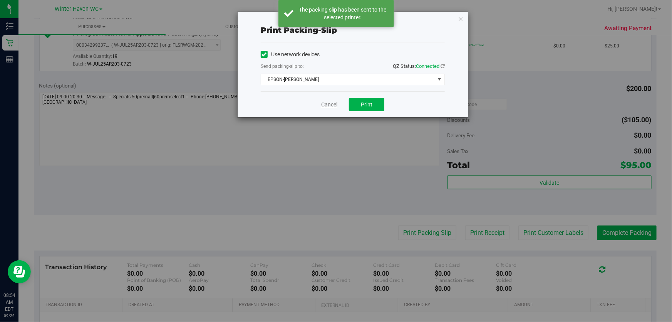
click at [327, 102] on link "Cancel" at bounding box center [329, 105] width 16 height 8
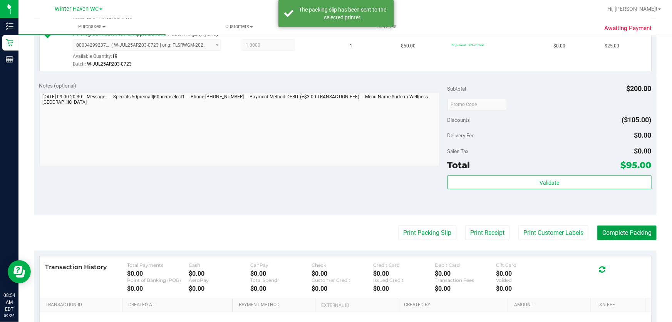
click at [623, 233] on button "Complete Packing" at bounding box center [626, 232] width 59 height 15
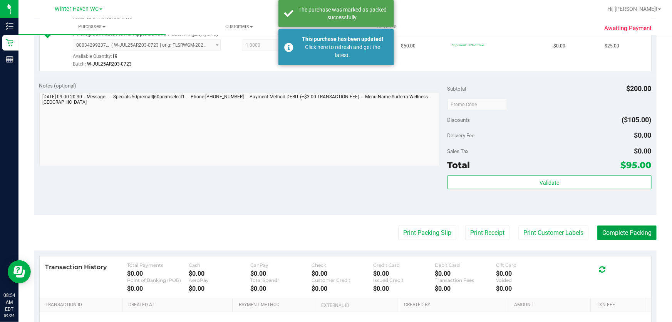
click at [633, 236] on button "Complete Packing" at bounding box center [626, 232] width 59 height 15
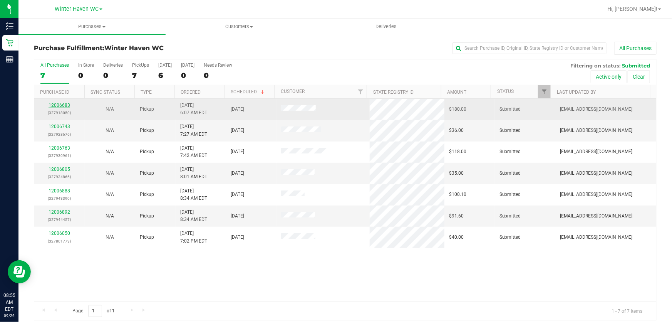
click at [62, 103] on link "12006683" at bounding box center [60, 104] width 22 height 5
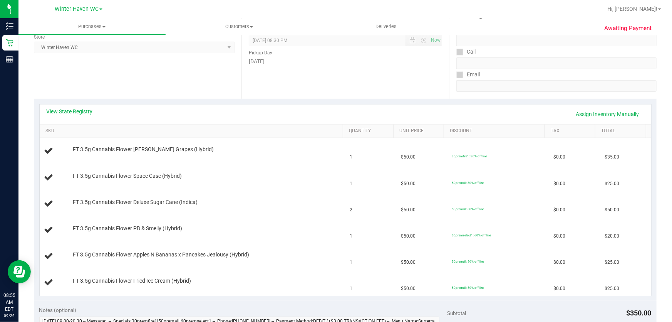
scroll to position [140, 0]
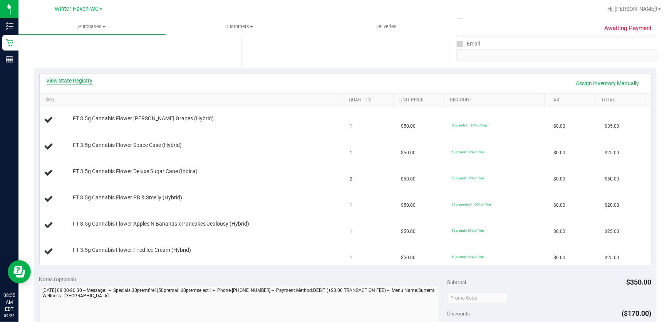
click at [82, 80] on link "View State Registry" at bounding box center [70, 81] width 46 height 8
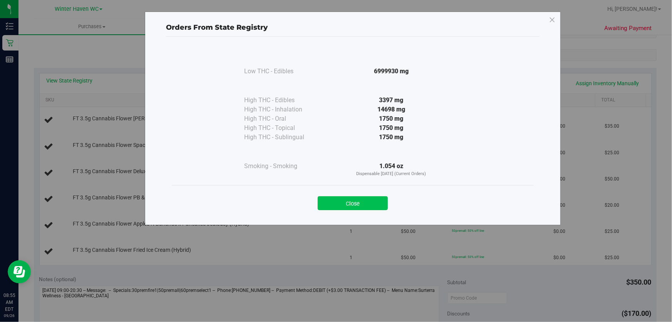
click at [373, 198] on button "Close" at bounding box center [353, 203] width 70 height 14
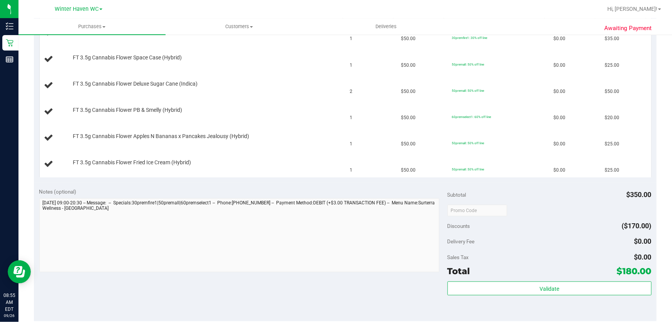
scroll to position [280, 0]
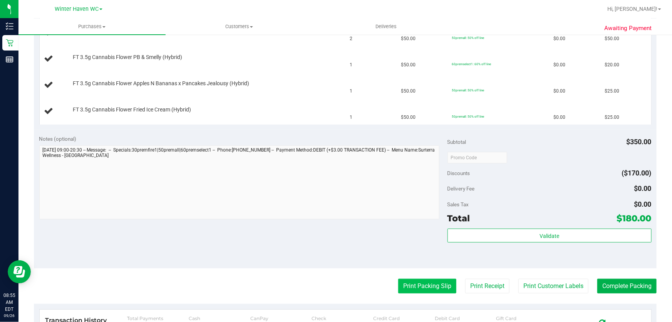
click at [412, 283] on button "Print Packing Slip" at bounding box center [427, 286] width 58 height 15
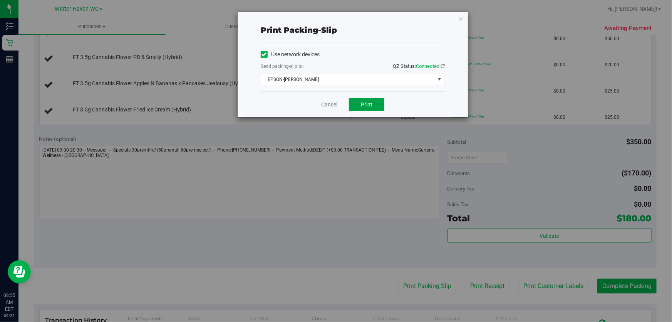
click at [377, 101] on button "Print" at bounding box center [366, 104] width 35 height 13
click at [327, 105] on link "Cancel" at bounding box center [329, 105] width 16 height 8
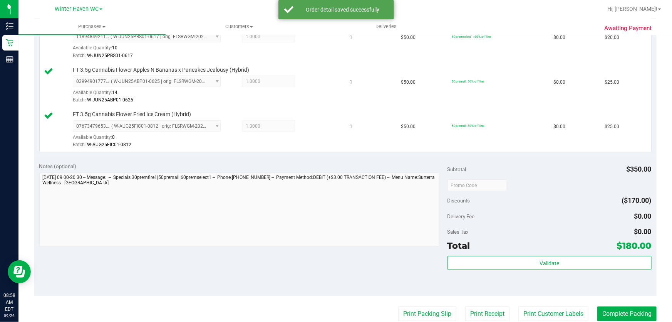
scroll to position [368, 0]
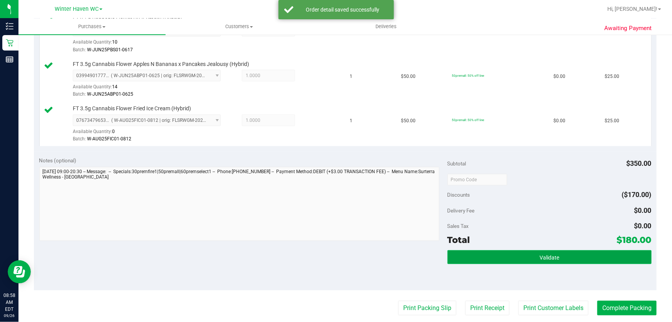
click at [545, 254] on span "Validate" at bounding box center [550, 257] width 20 height 6
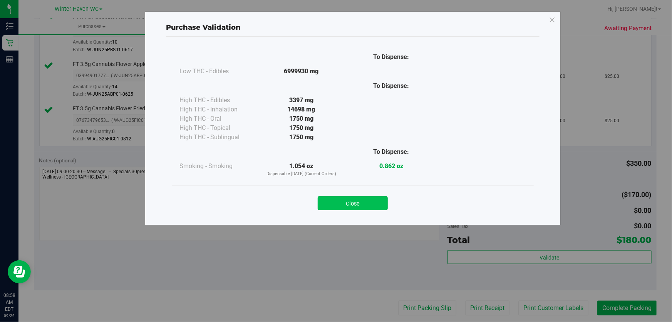
click at [362, 201] on button "Close" at bounding box center [353, 203] width 70 height 14
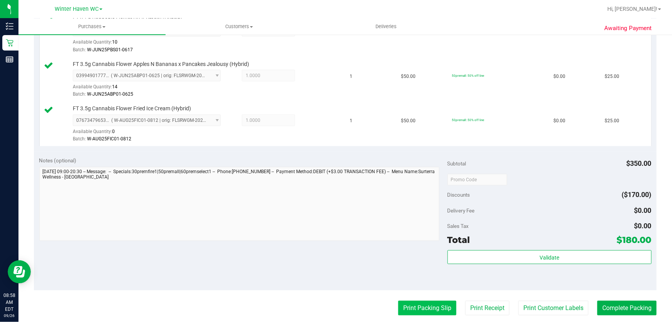
click at [420, 311] on button "Print Packing Slip" at bounding box center [427, 307] width 58 height 15
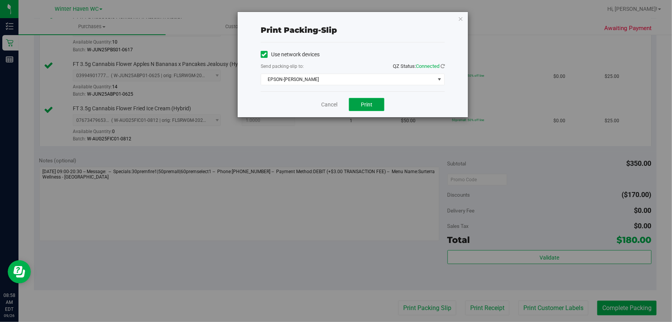
click at [370, 102] on span "Print" at bounding box center [367, 104] width 12 height 6
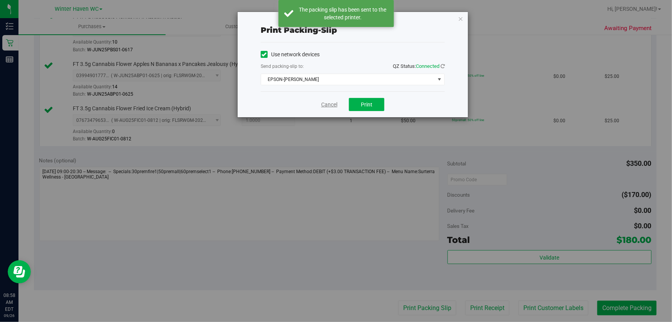
click at [326, 103] on link "Cancel" at bounding box center [329, 105] width 16 height 8
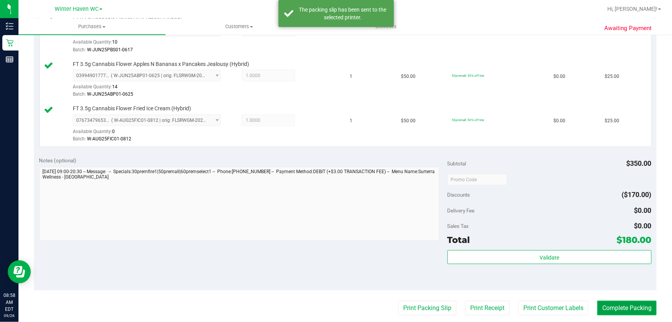
click at [629, 308] on button "Complete Packing" at bounding box center [626, 307] width 59 height 15
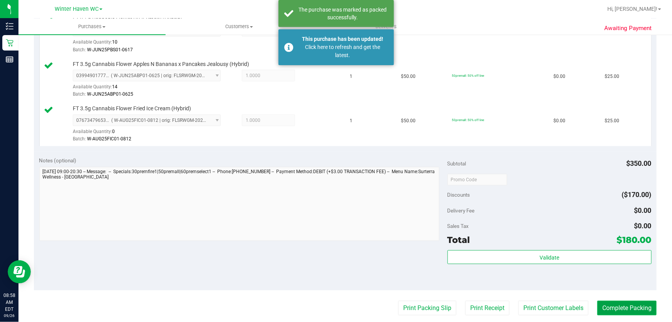
click at [621, 307] on button "Complete Packing" at bounding box center [626, 307] width 59 height 15
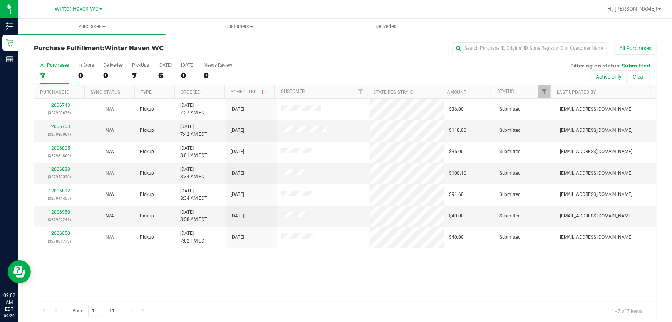
click at [335, 65] on div "All Purchases 7 In Store 0 Deliveries 0 PickUps 7 [DATE] 6 [DATE] 0 Needs Revie…" at bounding box center [345, 62] width 622 height 6
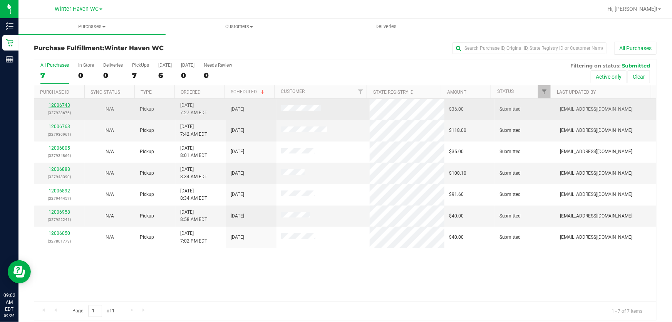
click at [62, 106] on link "12006743" at bounding box center [60, 104] width 22 height 5
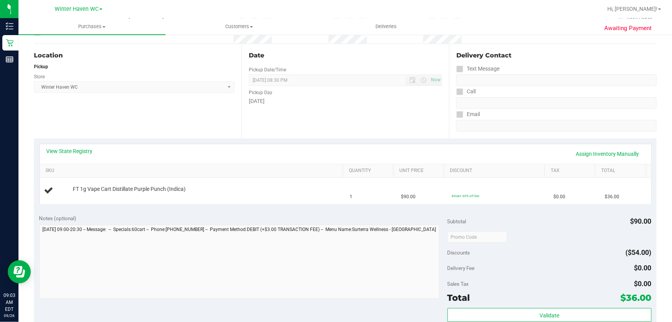
scroll to position [70, 0]
click at [84, 149] on link "View State Registry" at bounding box center [70, 151] width 46 height 8
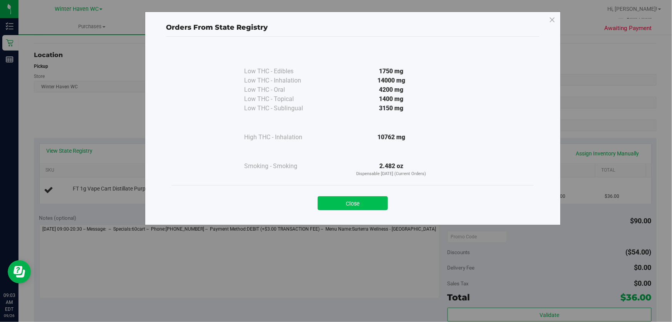
click at [383, 200] on button "Close" at bounding box center [353, 203] width 70 height 14
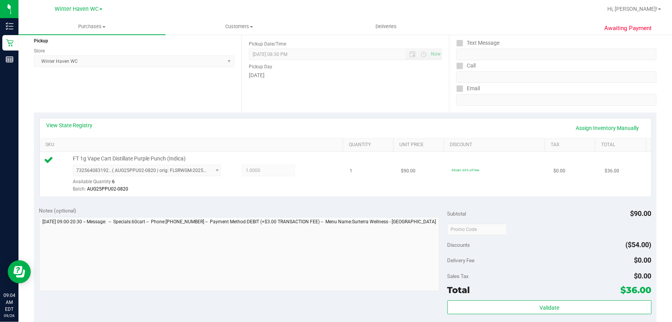
scroll to position [280, 0]
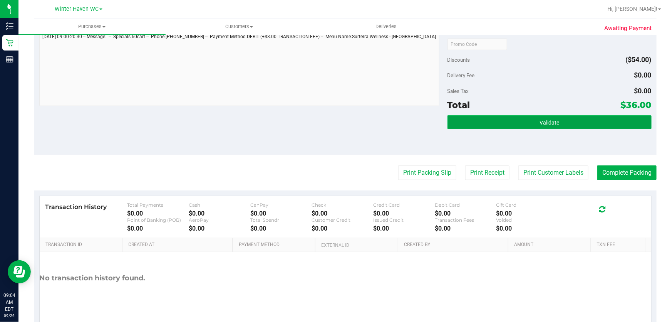
click at [563, 124] on button "Validate" at bounding box center [550, 122] width 204 height 14
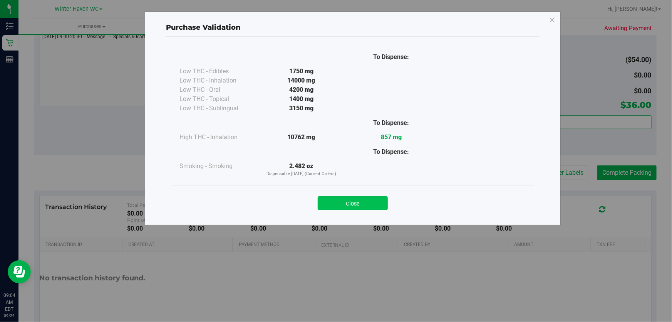
click at [374, 196] on button "Close" at bounding box center [353, 203] width 70 height 14
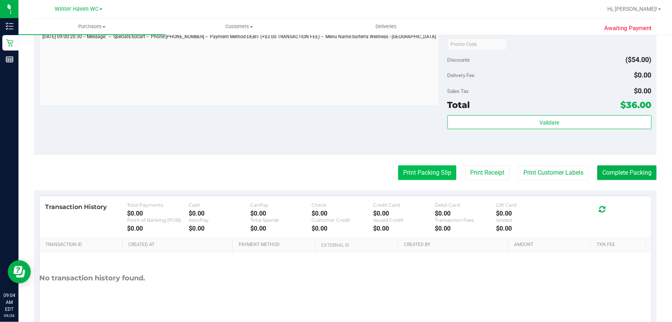
click at [434, 166] on button "Print Packing Slip" at bounding box center [427, 172] width 58 height 15
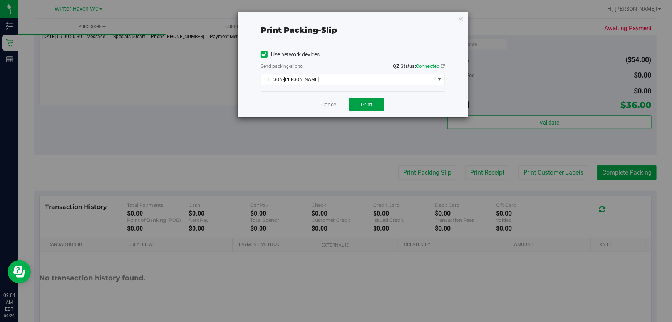
click at [369, 101] on span "Print" at bounding box center [367, 104] width 12 height 6
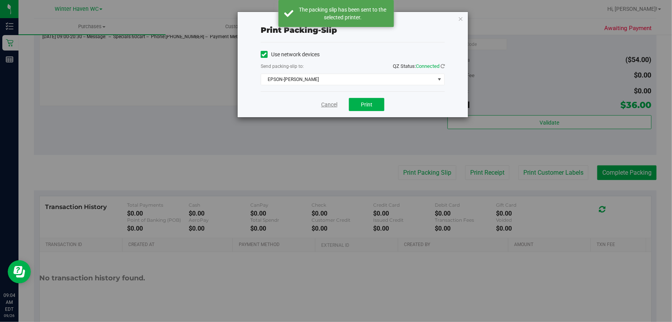
click at [331, 104] on link "Cancel" at bounding box center [329, 105] width 16 height 8
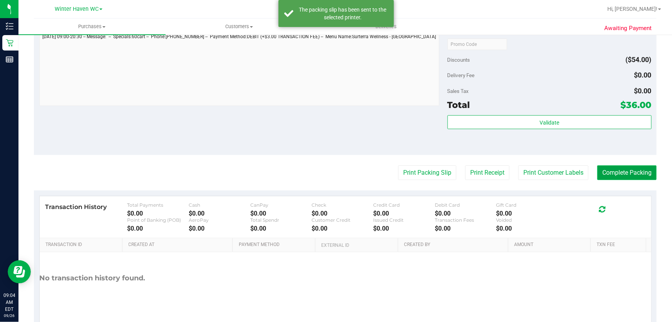
click at [628, 171] on button "Complete Packing" at bounding box center [626, 172] width 59 height 15
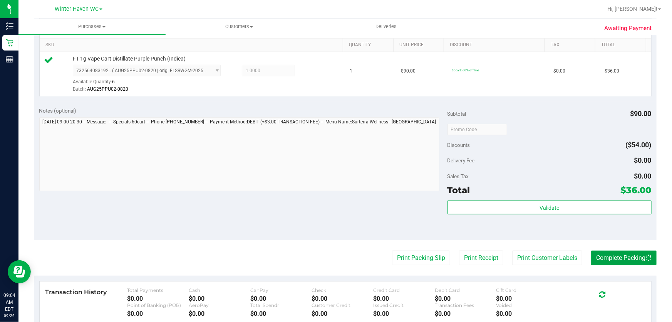
scroll to position [175, 0]
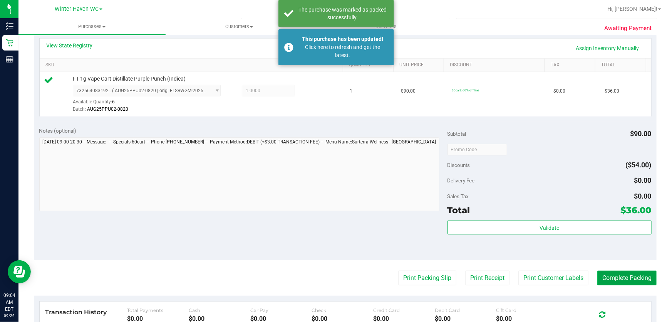
click at [628, 278] on button "Complete Packing" at bounding box center [626, 277] width 59 height 15
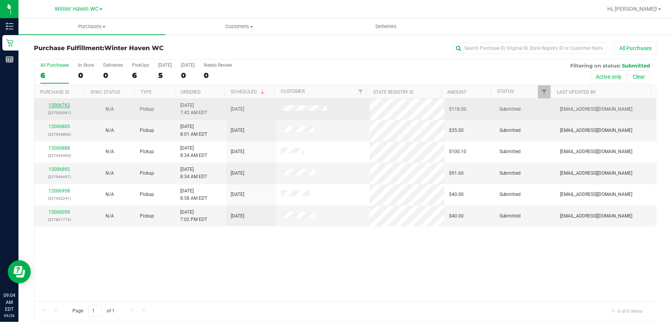
click at [56, 105] on link "12006763" at bounding box center [60, 104] width 22 height 5
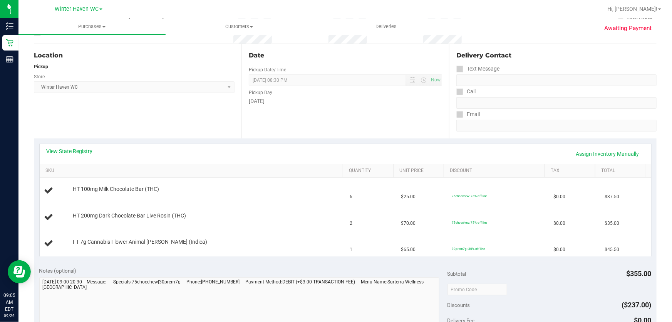
scroll to position [105, 0]
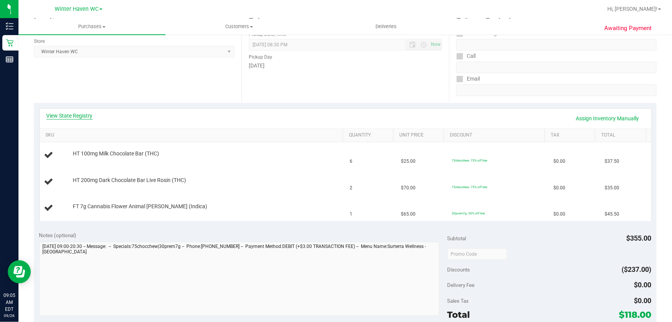
click at [80, 117] on link "View State Registry" at bounding box center [70, 116] width 46 height 8
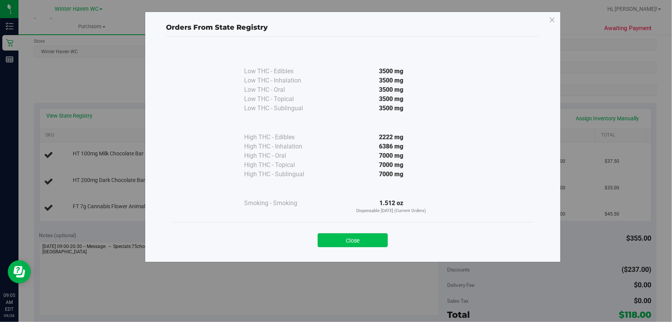
click at [340, 236] on button "Close" at bounding box center [353, 240] width 70 height 14
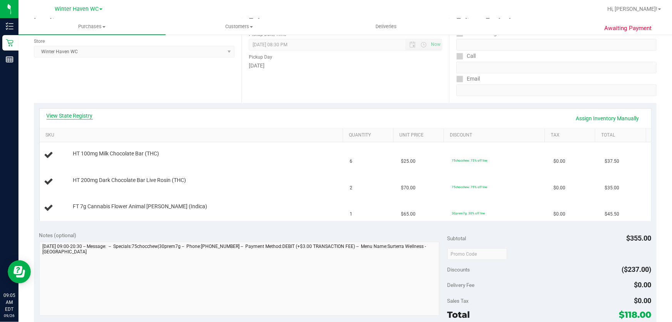
click at [84, 115] on link "View State Registry" at bounding box center [70, 116] width 46 height 8
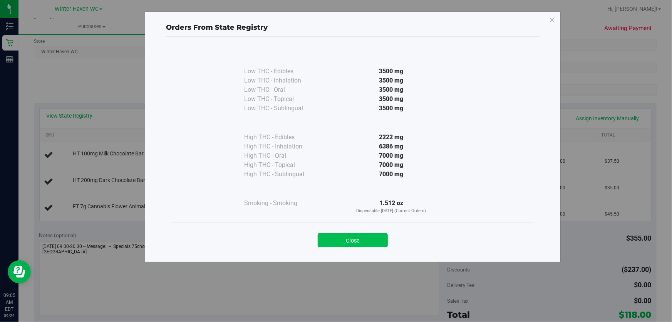
click at [357, 238] on button "Close" at bounding box center [353, 240] width 70 height 14
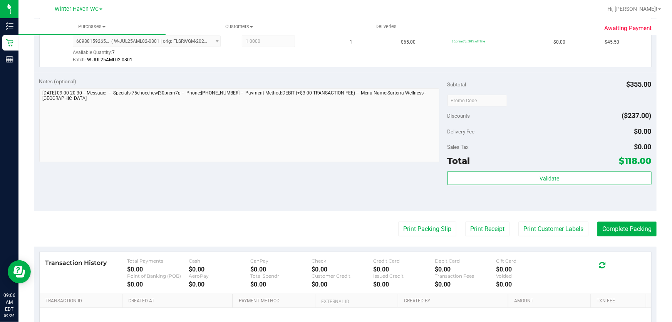
scroll to position [315, 0]
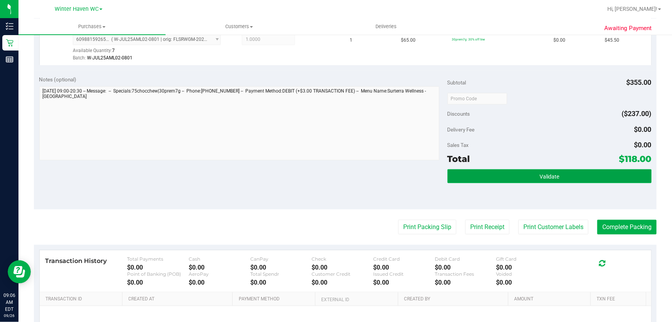
click at [571, 176] on button "Validate" at bounding box center [550, 176] width 204 height 14
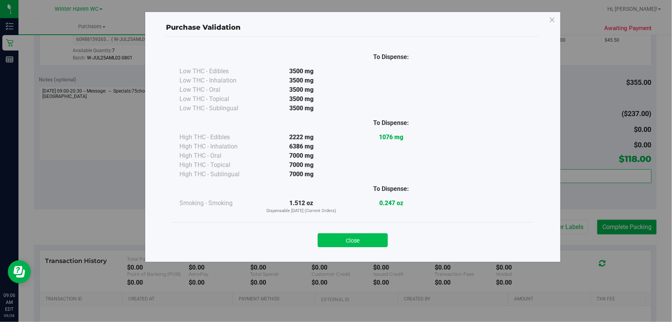
click at [361, 241] on button "Close" at bounding box center [353, 240] width 70 height 14
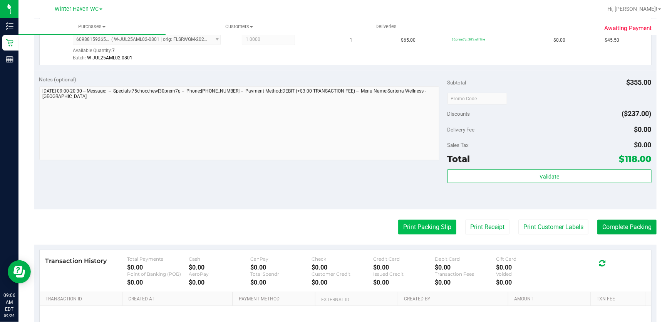
click at [416, 221] on button "Print Packing Slip" at bounding box center [427, 227] width 58 height 15
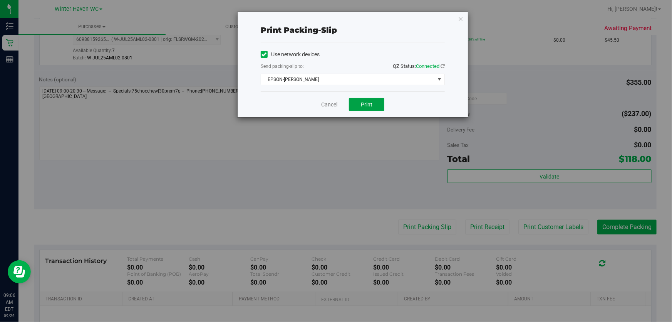
click at [367, 104] on span "Print" at bounding box center [367, 104] width 12 height 6
click at [323, 101] on link "Cancel" at bounding box center [329, 105] width 16 height 8
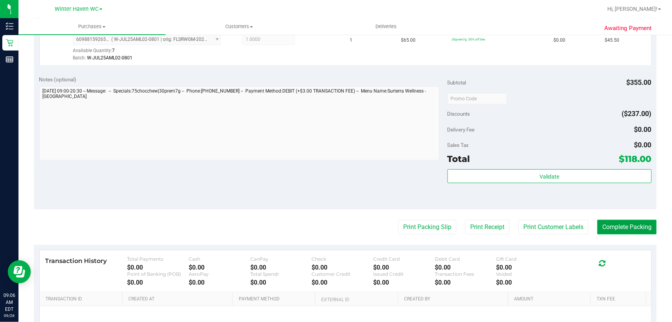
click at [636, 229] on button "Complete Packing" at bounding box center [626, 227] width 59 height 15
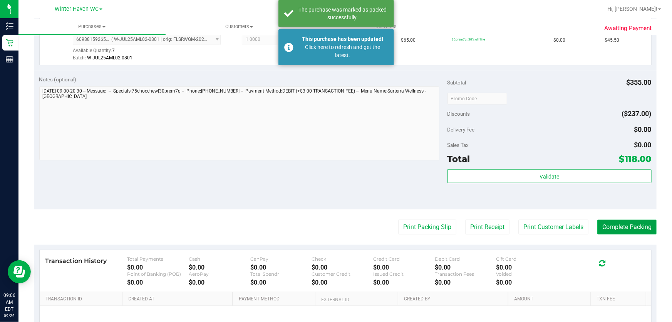
click at [642, 227] on button "Complete Packing" at bounding box center [626, 227] width 59 height 15
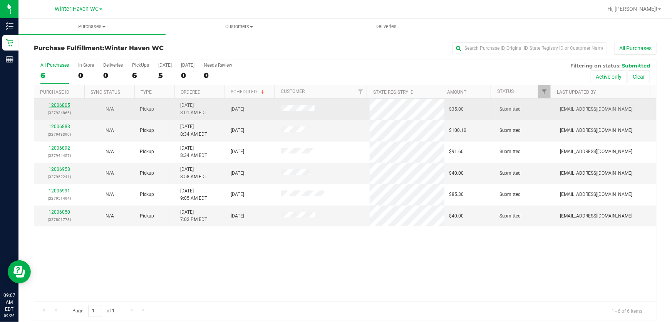
click at [59, 104] on link "12006805" at bounding box center [60, 104] width 22 height 5
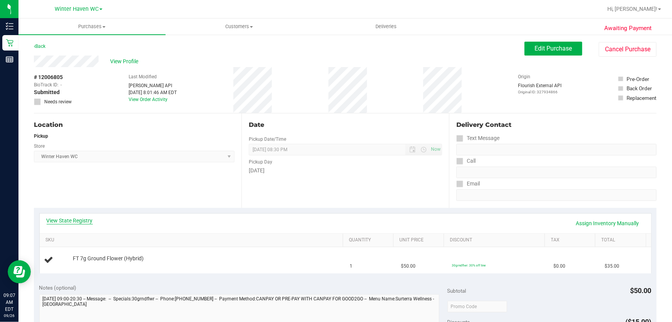
click at [79, 223] on link "View State Registry" at bounding box center [70, 220] width 46 height 8
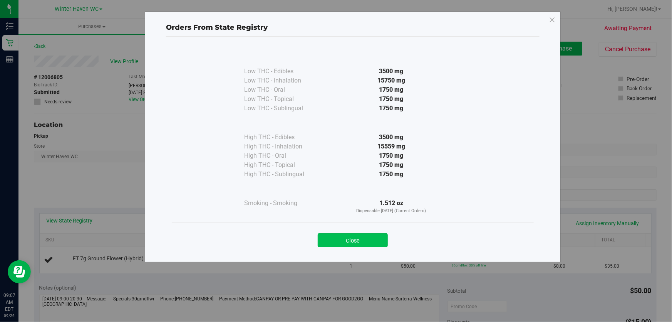
click at [366, 237] on button "Close" at bounding box center [353, 240] width 70 height 14
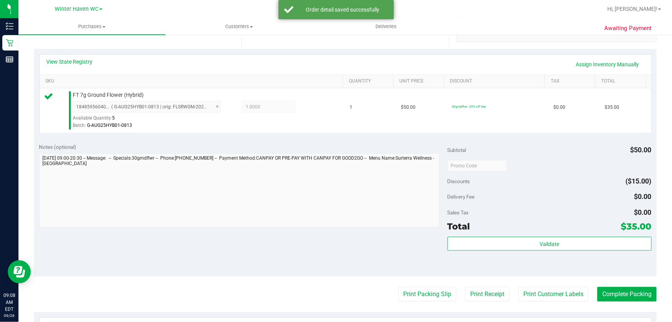
scroll to position [174, 0]
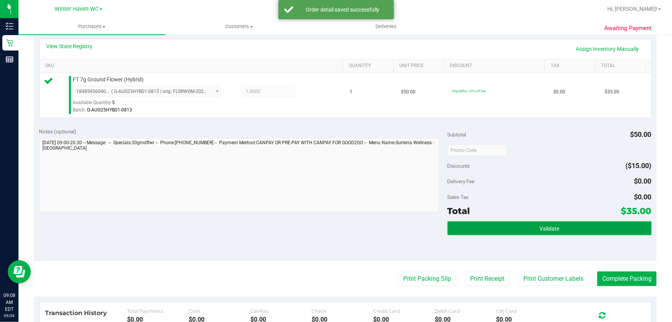
click at [584, 228] on button "Validate" at bounding box center [550, 228] width 204 height 14
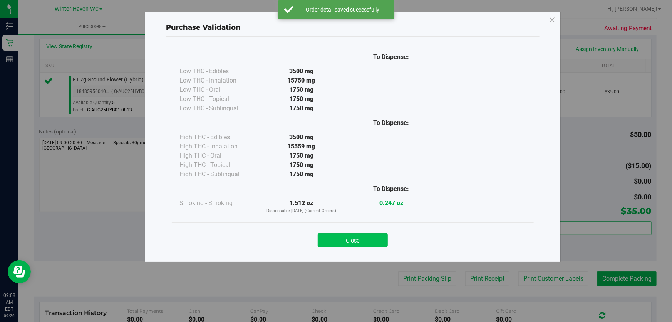
click at [356, 237] on button "Close" at bounding box center [353, 240] width 70 height 14
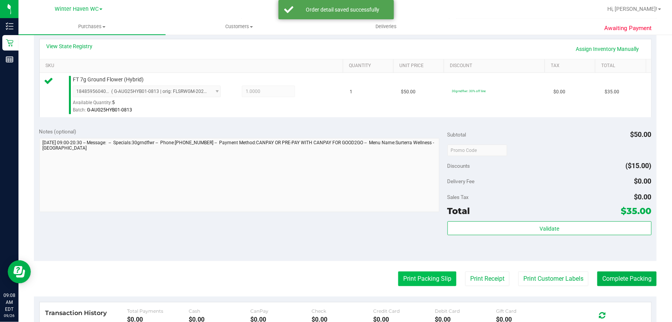
click at [422, 284] on button "Print Packing Slip" at bounding box center [427, 278] width 58 height 15
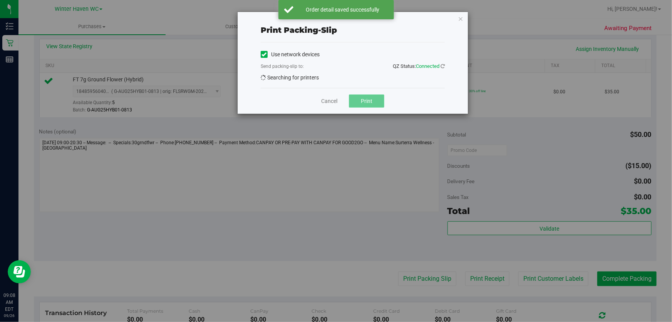
click at [366, 102] on span "Print" at bounding box center [367, 101] width 12 height 6
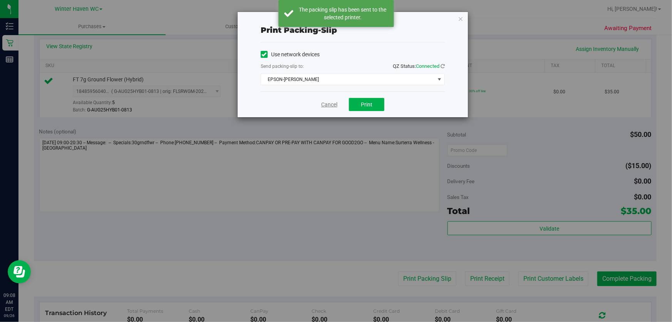
click at [324, 102] on link "Cancel" at bounding box center [329, 105] width 16 height 8
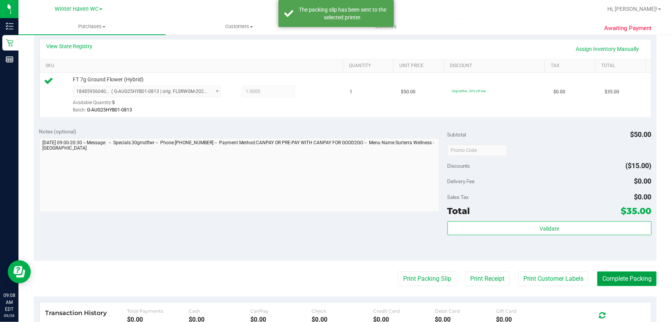
click at [630, 284] on button "Complete Packing" at bounding box center [626, 278] width 59 height 15
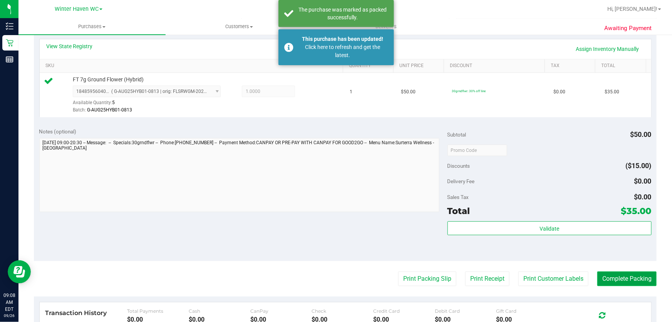
click at [629, 279] on button "Complete Packing" at bounding box center [626, 278] width 59 height 15
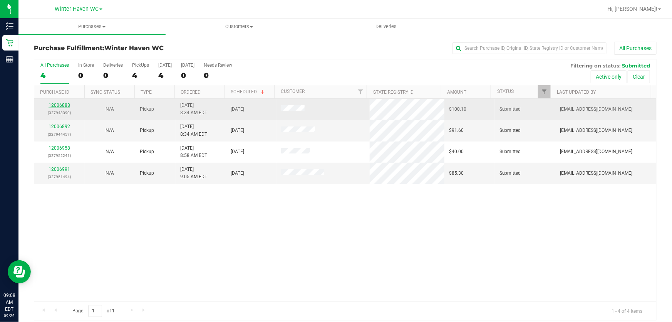
click at [64, 104] on link "12006888" at bounding box center [60, 104] width 22 height 5
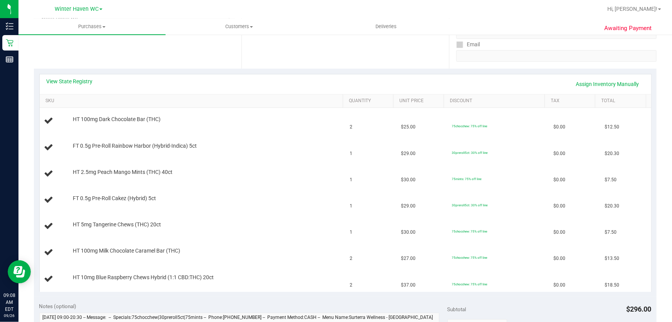
scroll to position [140, 0]
click at [80, 81] on link "View State Registry" at bounding box center [70, 81] width 46 height 8
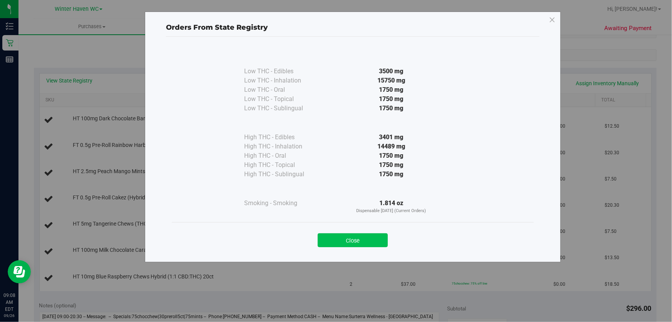
click at [361, 235] on button "Close" at bounding box center [353, 240] width 70 height 14
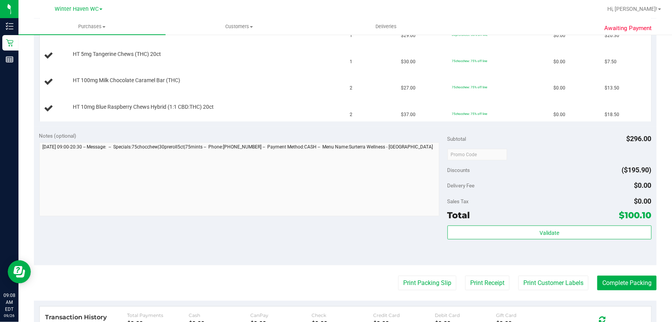
scroll to position [310, 0]
click at [416, 285] on button "Print Packing Slip" at bounding box center [427, 282] width 58 height 15
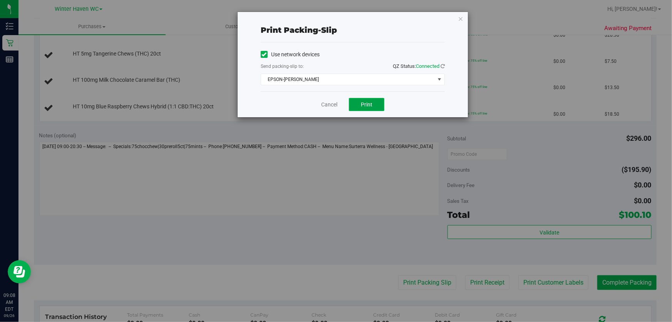
click at [376, 105] on button "Print" at bounding box center [366, 104] width 35 height 13
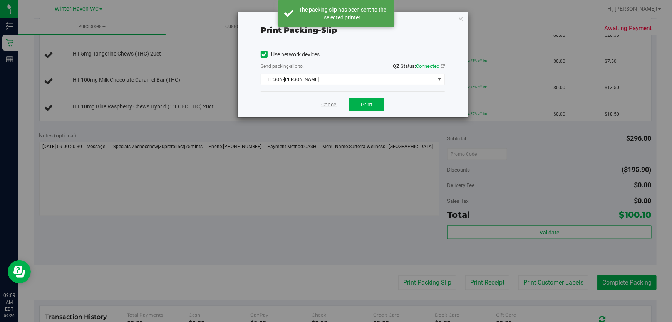
click at [332, 105] on link "Cancel" at bounding box center [329, 105] width 16 height 8
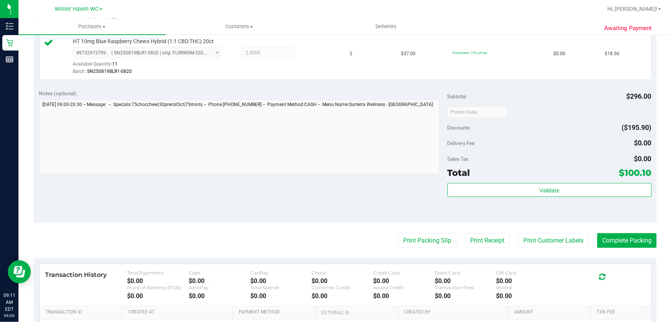
scroll to position [481, 0]
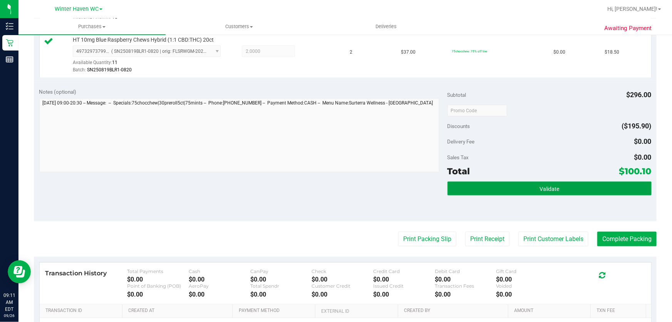
click at [580, 188] on button "Validate" at bounding box center [550, 188] width 204 height 14
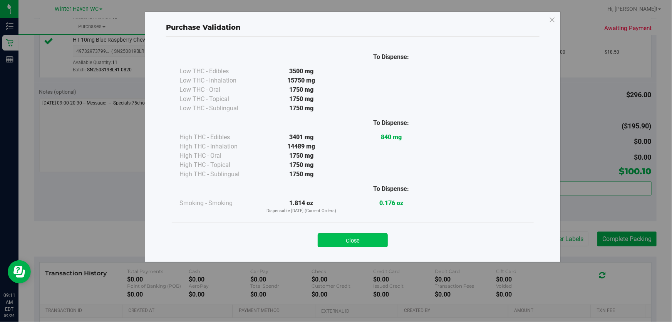
click at [359, 241] on button "Close" at bounding box center [353, 240] width 70 height 14
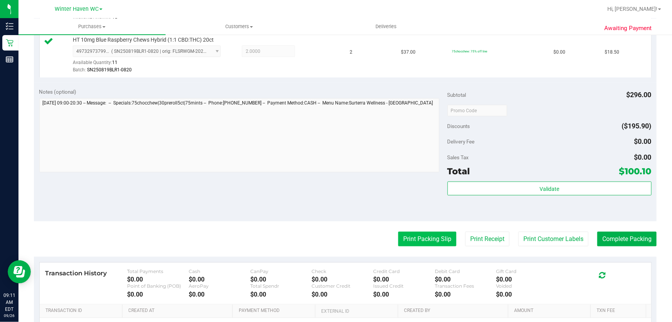
click at [435, 241] on button "Print Packing Slip" at bounding box center [427, 239] width 58 height 15
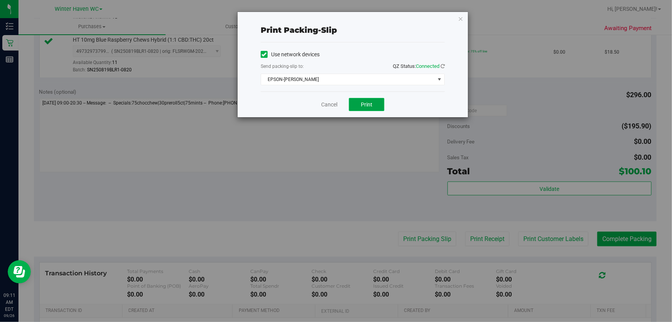
click at [361, 100] on button "Print" at bounding box center [366, 104] width 35 height 13
click at [369, 101] on span "Print" at bounding box center [367, 104] width 12 height 6
click at [325, 105] on link "Cancel" at bounding box center [329, 105] width 16 height 8
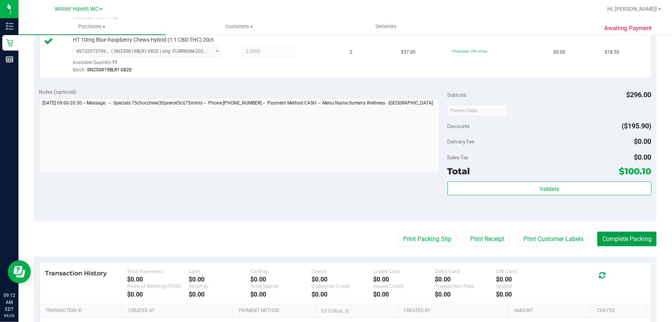
click at [630, 232] on button "Complete Packing" at bounding box center [626, 239] width 59 height 15
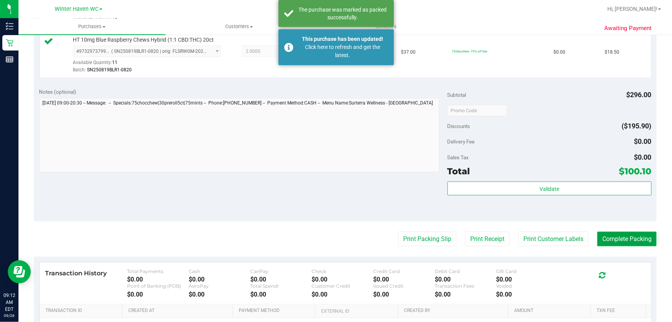
click at [632, 232] on button "Complete Packing" at bounding box center [626, 239] width 59 height 15
click at [631, 232] on button "Complete Packing" at bounding box center [623, 239] width 65 height 15
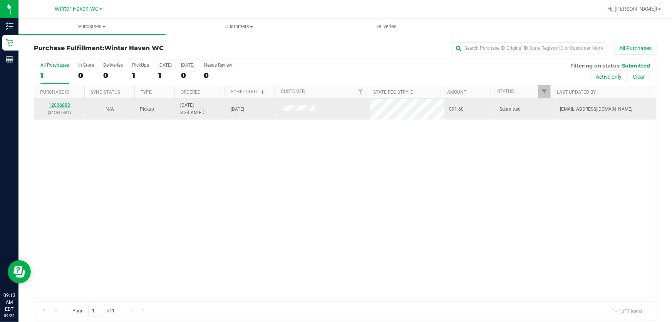
click at [53, 103] on link "12006892" at bounding box center [60, 104] width 22 height 5
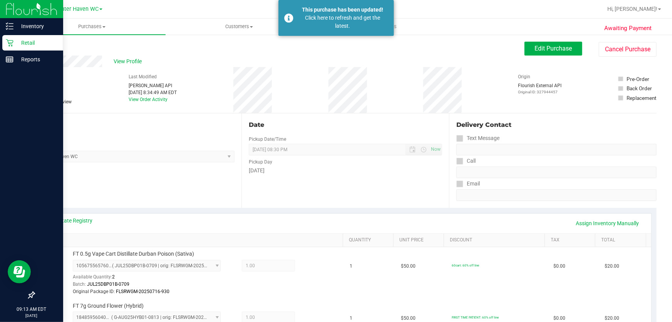
click at [30, 40] on p "Retail" at bounding box center [36, 42] width 46 height 9
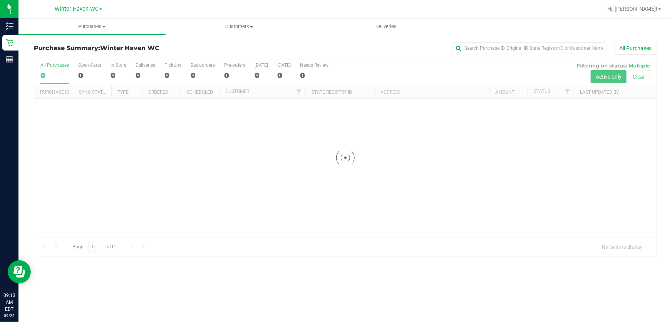
click at [317, 13] on div at bounding box center [370, 9] width 465 height 15
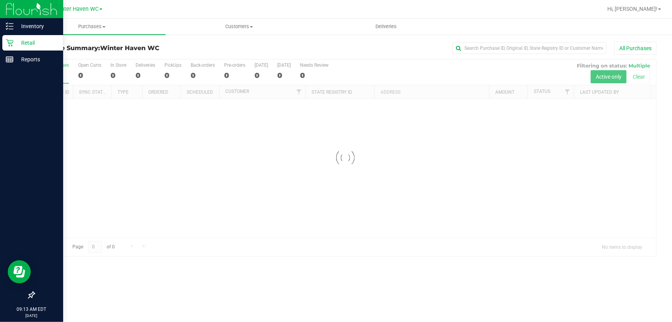
click at [31, 40] on p "Retail" at bounding box center [36, 42] width 46 height 9
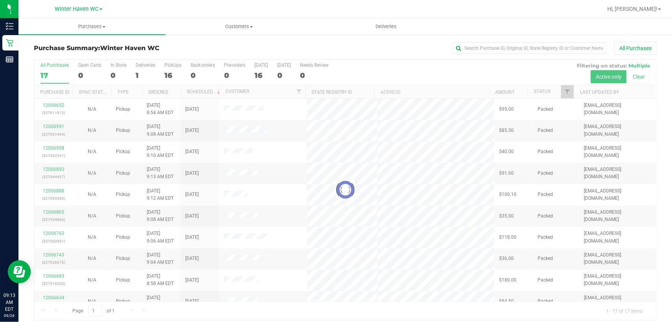
click at [339, 42] on div "All Purchases" at bounding box center [449, 48] width 415 height 13
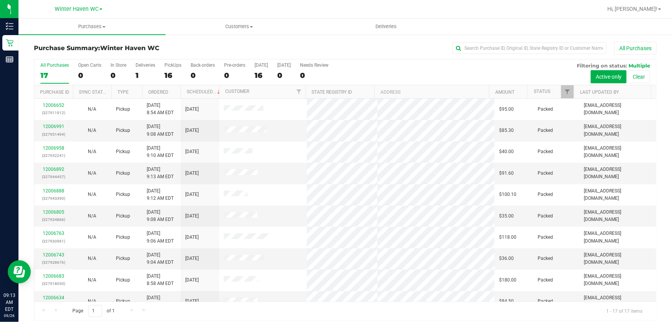
click at [393, 49] on div "All Purchases" at bounding box center [449, 48] width 415 height 13
